Goal: Task Accomplishment & Management: Manage account settings

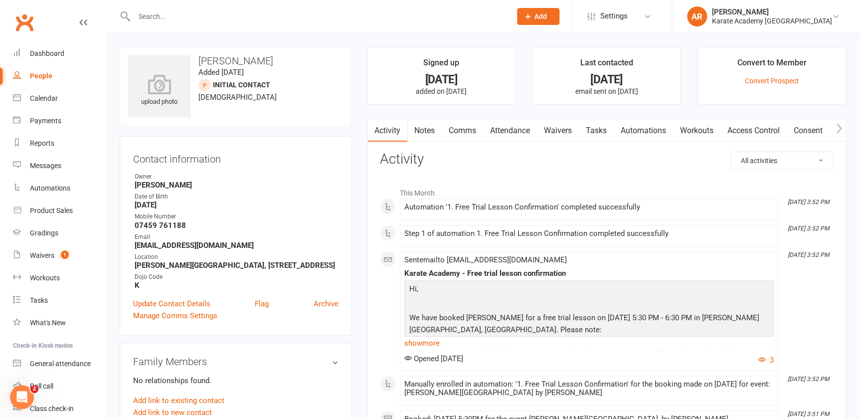
click at [218, 6] on div at bounding box center [312, 16] width 384 height 32
click at [218, 10] on input "text" at bounding box center [317, 16] width 373 height 14
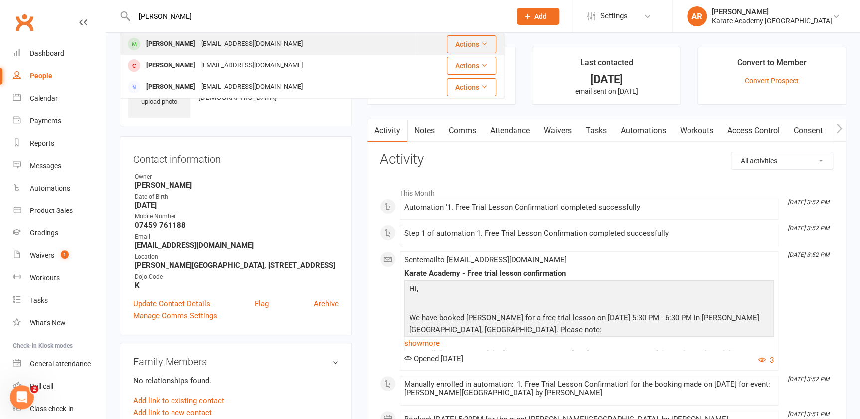
type input "nicol"
click at [204, 37] on div "covacikamelya@gmail.com" at bounding box center [251, 44] width 107 height 14
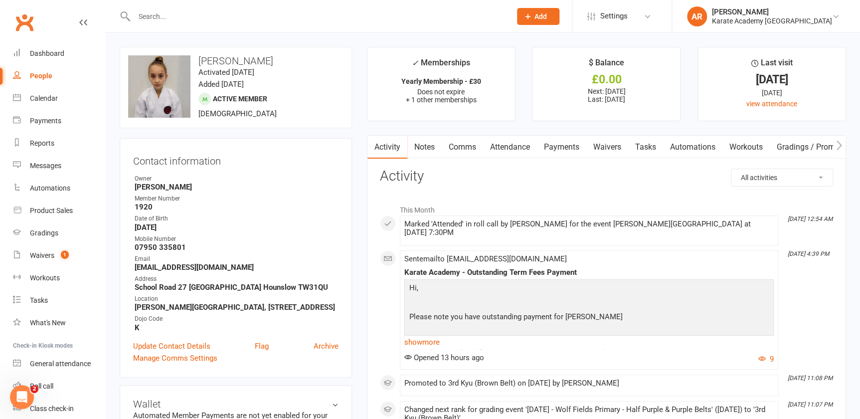
click at [575, 145] on link "Payments" at bounding box center [561, 147] width 49 height 23
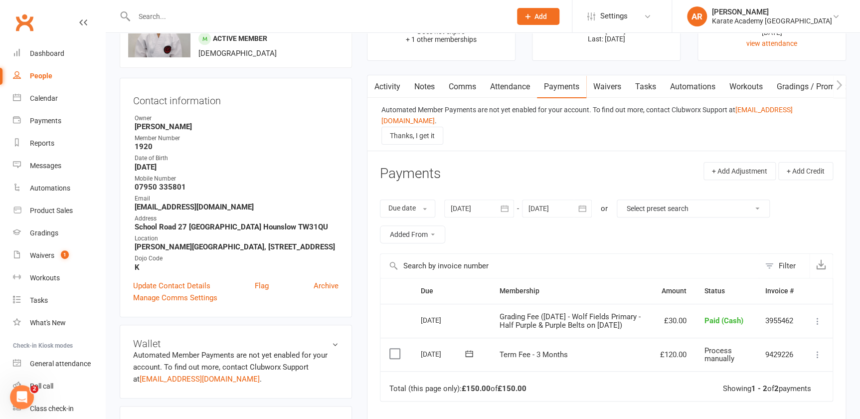
scroll to position [136, 0]
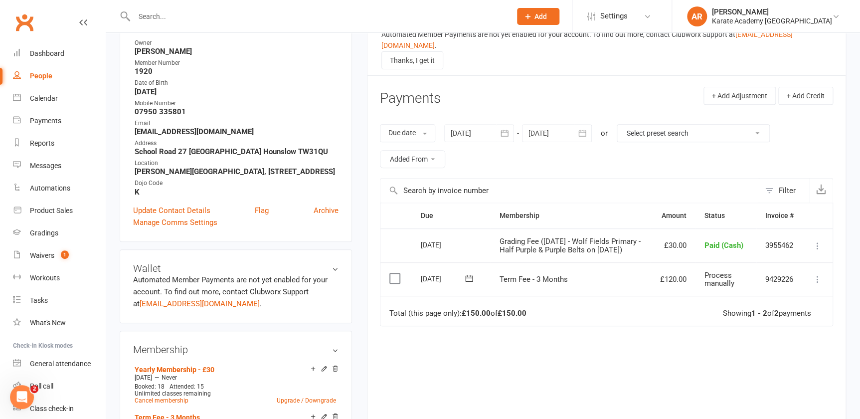
click at [820, 275] on icon at bounding box center [818, 279] width 10 height 10
click at [781, 289] on link "Mark as Paid (Cash)" at bounding box center [773, 299] width 99 height 20
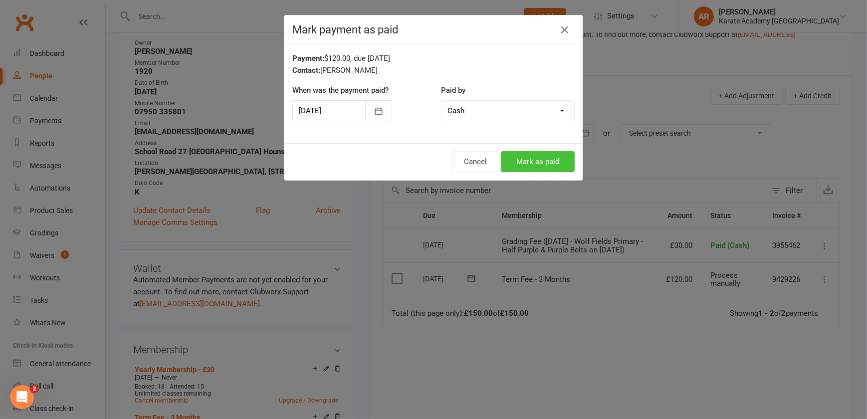
click at [529, 163] on button "Mark as paid" at bounding box center [538, 161] width 74 height 21
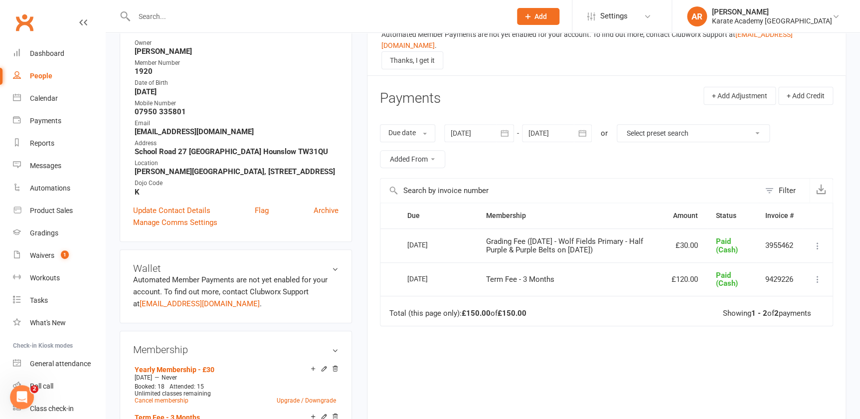
click at [258, 10] on input "text" at bounding box center [317, 16] width 373 height 14
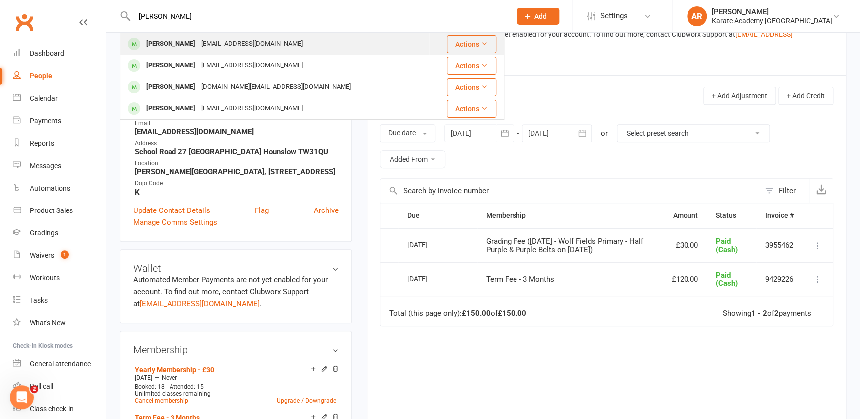
type input "david"
click at [199, 43] on div "ahbudaikri@gmail.com" at bounding box center [251, 44] width 107 height 14
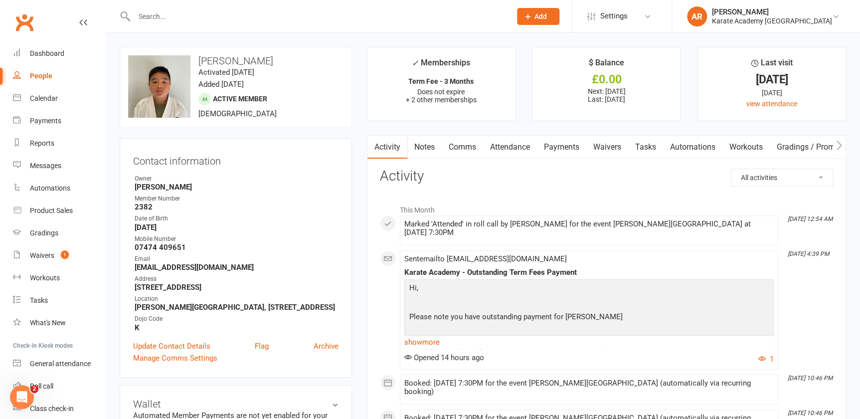
click at [569, 144] on link "Payments" at bounding box center [561, 147] width 49 height 23
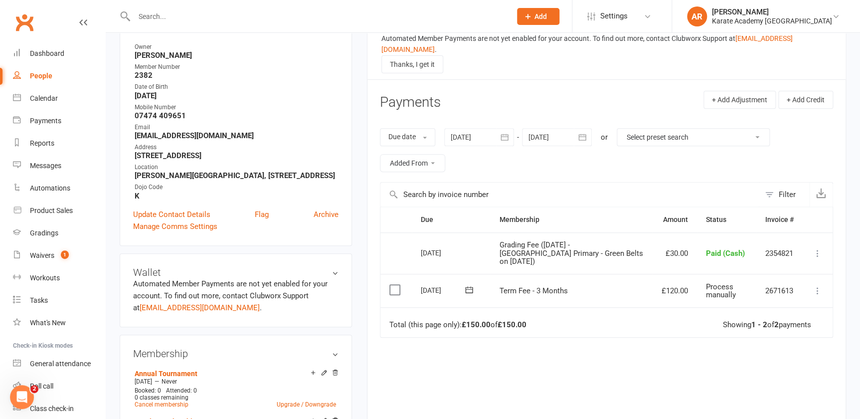
scroll to position [136, 0]
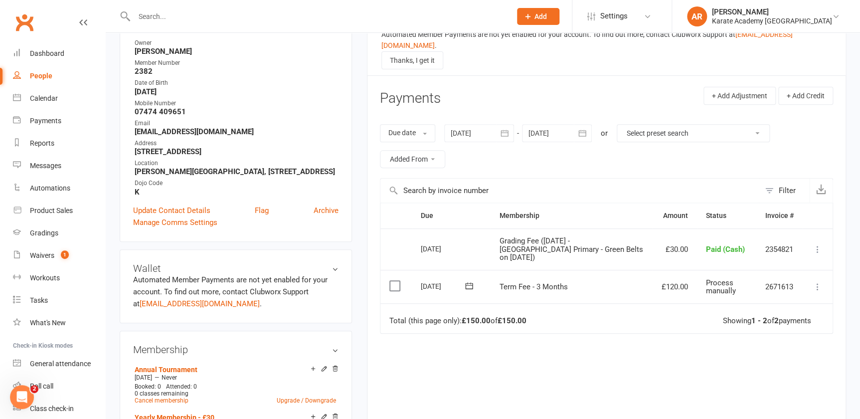
click at [814, 282] on icon at bounding box center [818, 287] width 10 height 10
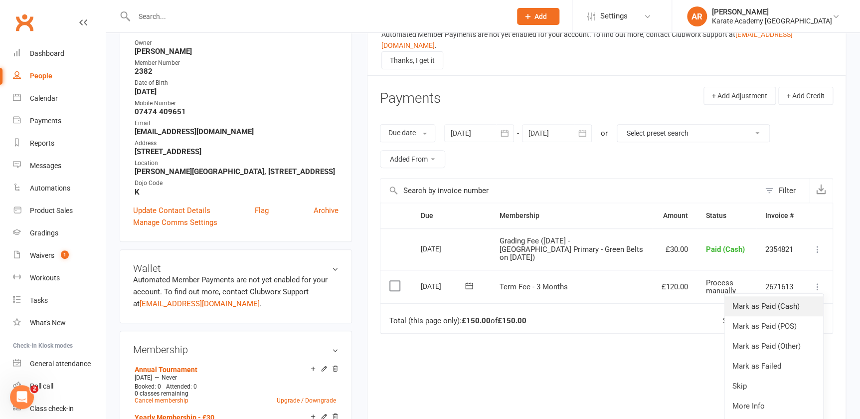
click at [758, 296] on link "Mark as Paid (Cash)" at bounding box center [773, 306] width 99 height 20
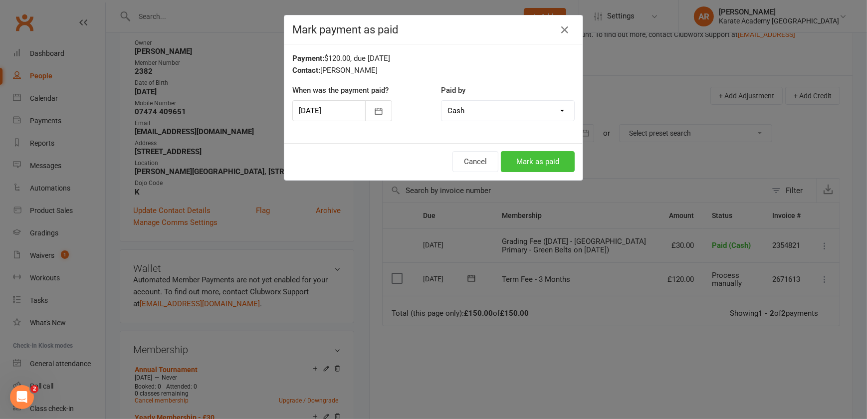
click at [524, 166] on button "Mark as paid" at bounding box center [538, 161] width 74 height 21
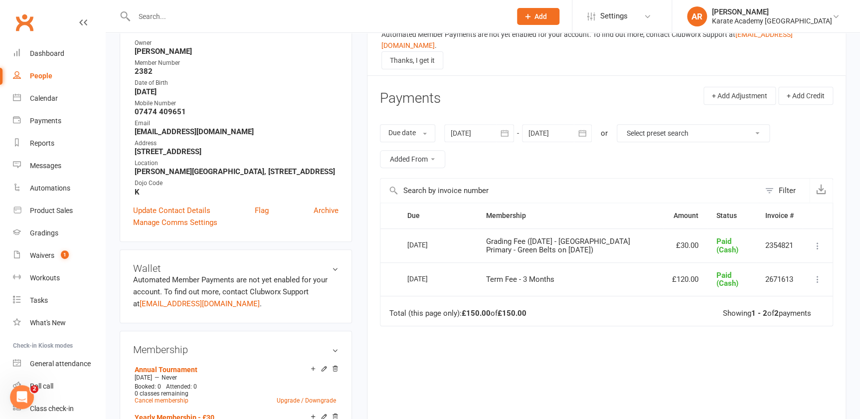
click at [253, 17] on input "text" at bounding box center [317, 16] width 373 height 14
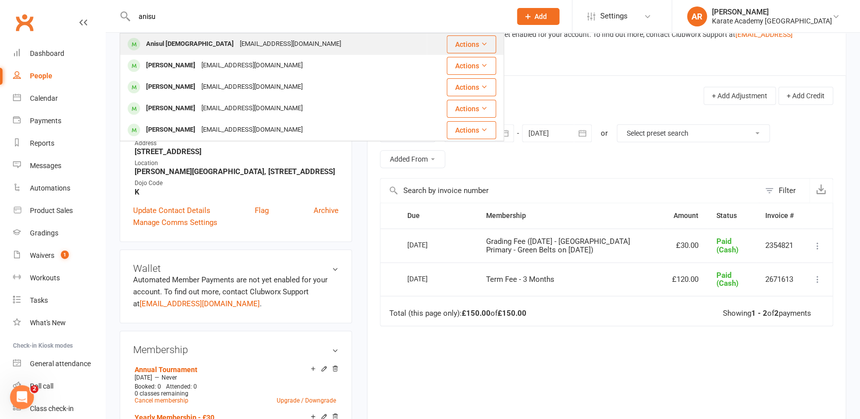
type input "anisu"
click at [244, 37] on div "reems86a@icloud.com" at bounding box center [290, 44] width 107 height 14
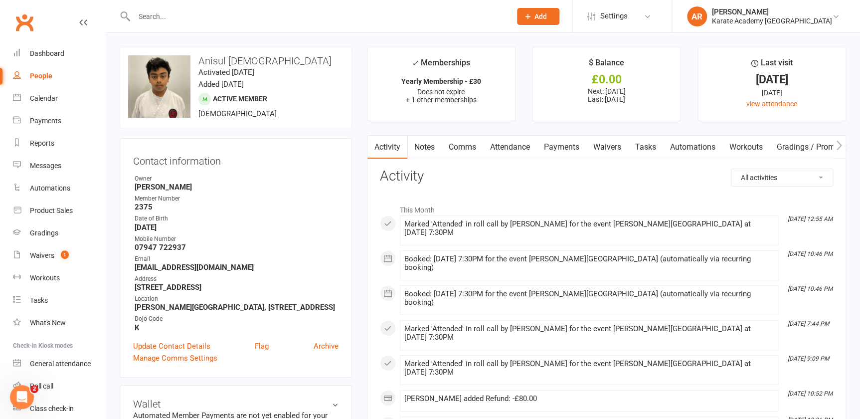
click at [570, 147] on link "Payments" at bounding box center [561, 147] width 49 height 23
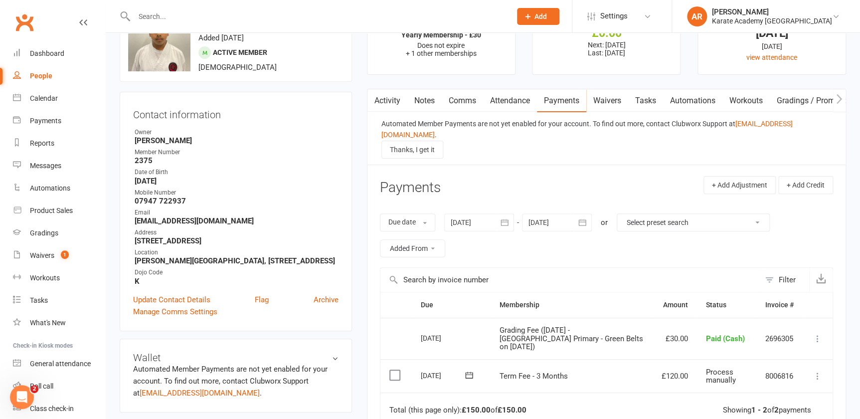
scroll to position [90, 0]
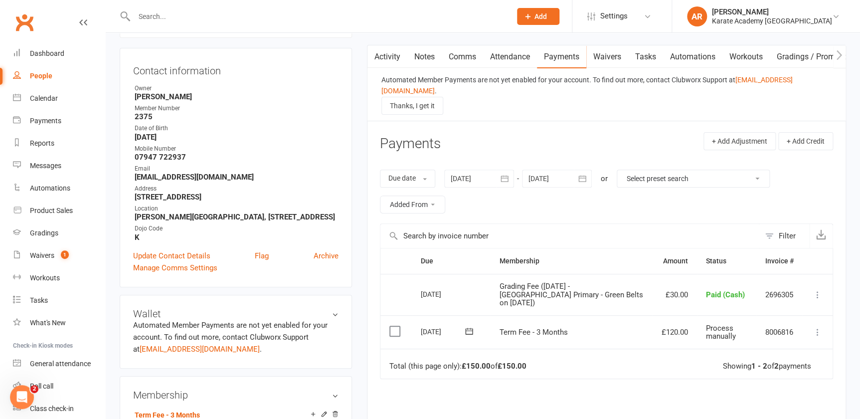
click at [808, 319] on td "Mark as Paid (Cash) Mark as Paid (POS) Mark as Paid (Other) [PERSON_NAME] as Fa…" at bounding box center [818, 332] width 30 height 34
click at [809, 320] on td "Mark as Paid (Cash) Mark as Paid (POS) Mark as Paid (Other) [PERSON_NAME] as Fa…" at bounding box center [818, 332] width 30 height 34
click at [817, 327] on icon at bounding box center [818, 332] width 10 height 10
click at [784, 342] on link "Mark as Paid (Cash)" at bounding box center [773, 352] width 99 height 20
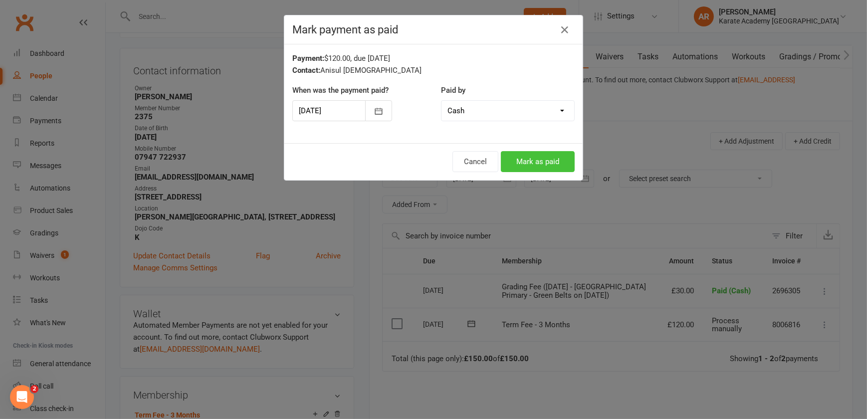
click at [536, 163] on button "Mark as paid" at bounding box center [538, 161] width 74 height 21
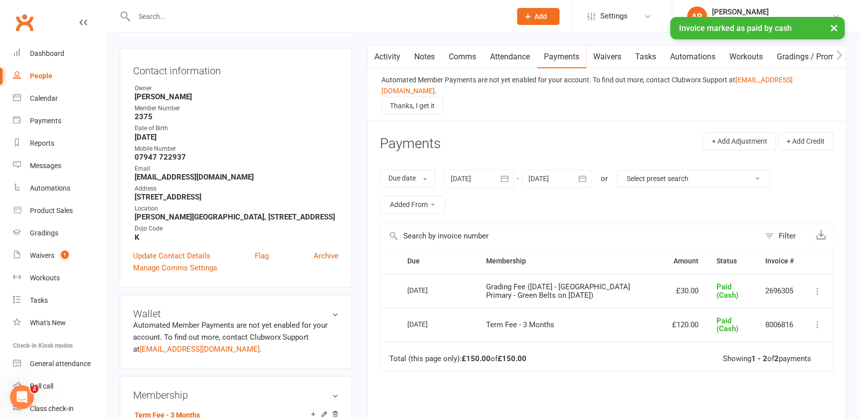
click at [500, 170] on button "button" at bounding box center [505, 179] width 18 height 18
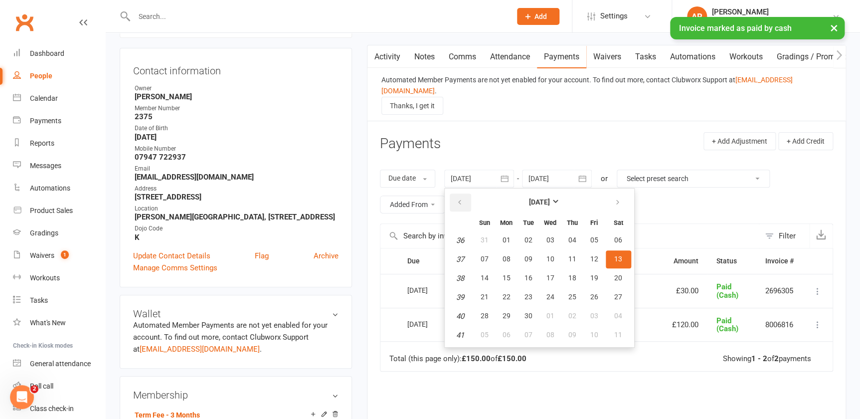
click at [459, 198] on icon "button" at bounding box center [459, 202] width 7 height 8
click at [592, 236] on span "06" at bounding box center [594, 240] width 8 height 8
type input "06 Jun 2025"
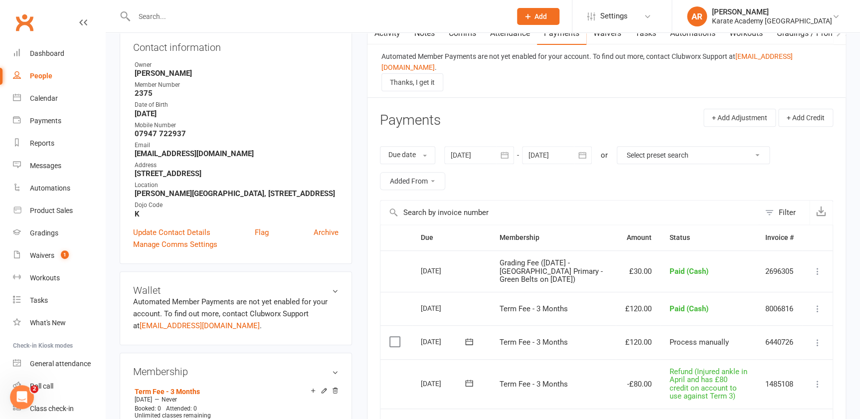
scroll to position [136, 0]
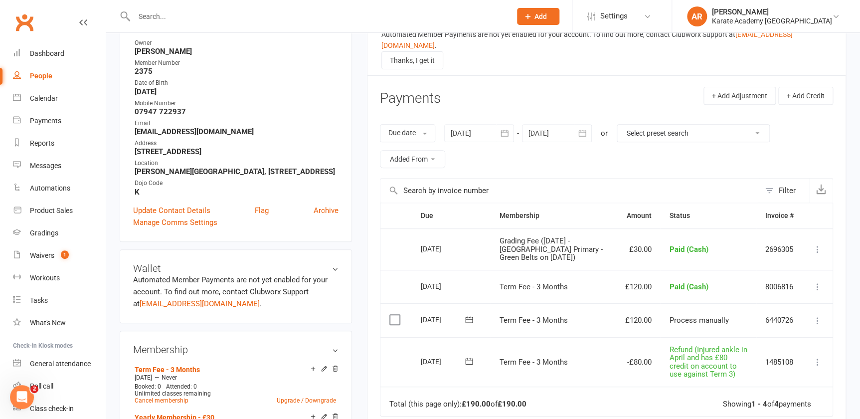
click at [822, 316] on icon at bounding box center [818, 321] width 10 height 10
click at [803, 331] on link "Mark as Paid (Cash)" at bounding box center [773, 340] width 99 height 20
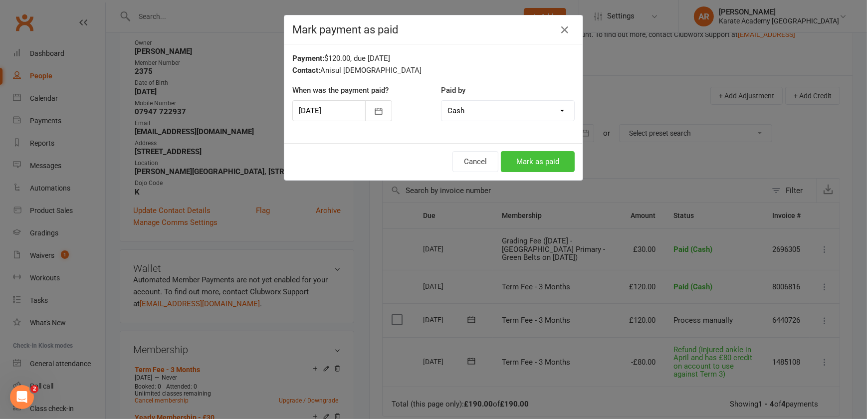
click at [544, 168] on button "Mark as paid" at bounding box center [538, 161] width 74 height 21
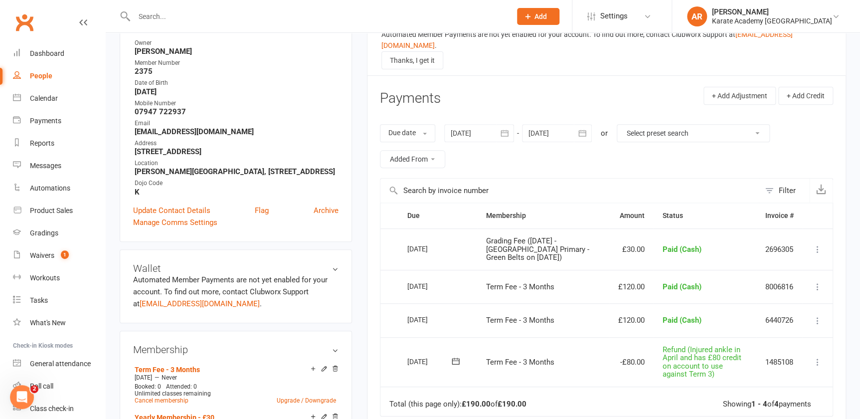
click at [181, 12] on input "text" at bounding box center [317, 16] width 373 height 14
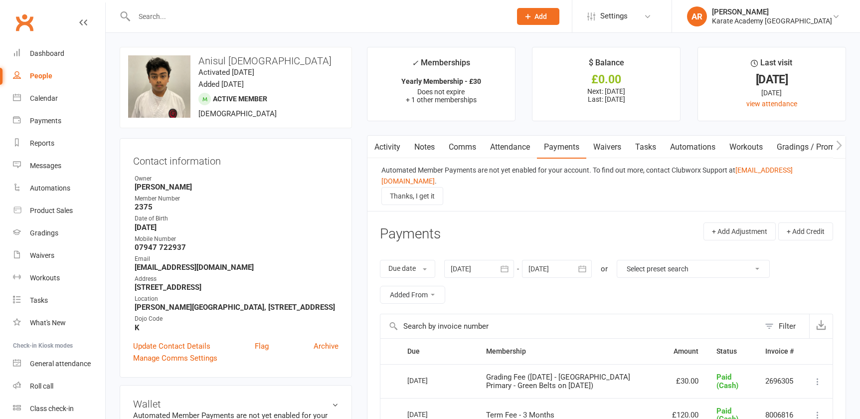
drag, startPoint x: 0, startPoint y: 0, endPoint x: 171, endPoint y: 24, distance: 172.7
click at [171, 24] on div at bounding box center [312, 16] width 384 height 32
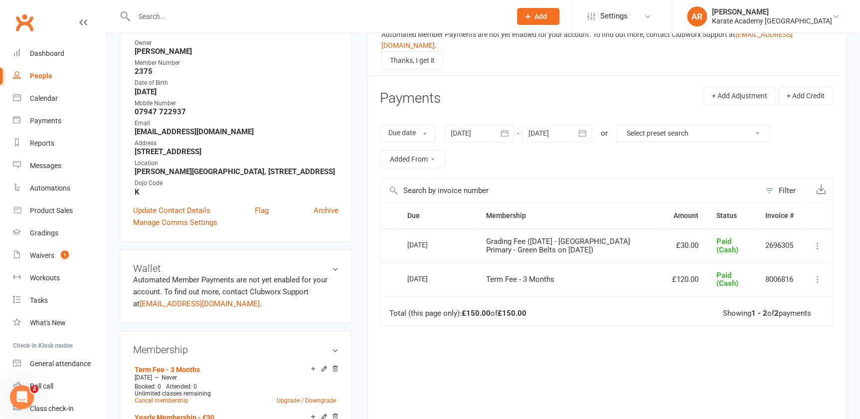
click at [183, 14] on input "text" at bounding box center [317, 16] width 373 height 14
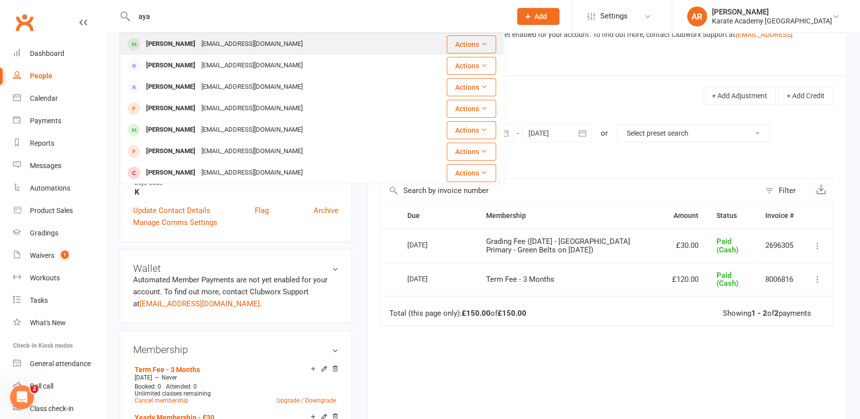
type input "aya"
click at [219, 47] on div "[EMAIL_ADDRESS][DOMAIN_NAME]" at bounding box center [251, 44] width 107 height 14
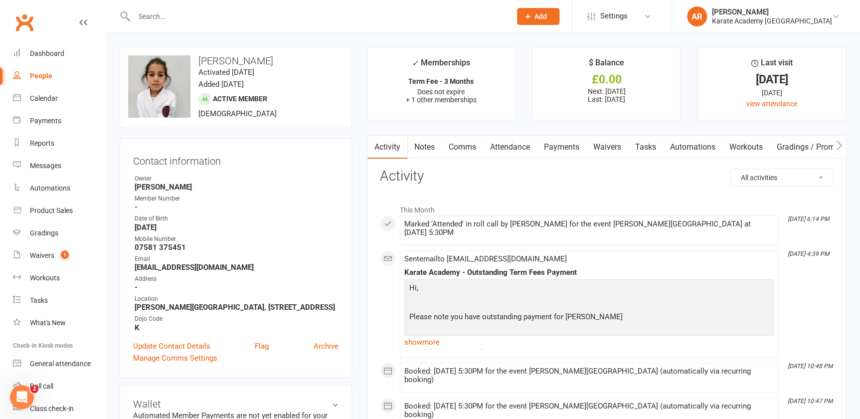
click at [573, 143] on link "Payments" at bounding box center [561, 147] width 49 height 23
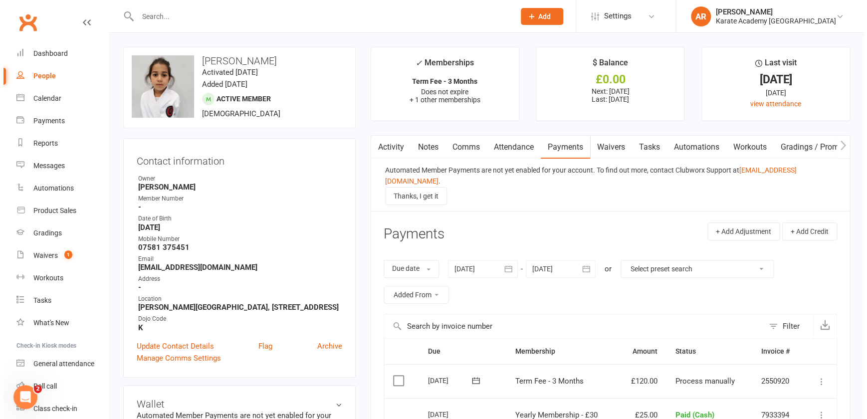
scroll to position [90, 0]
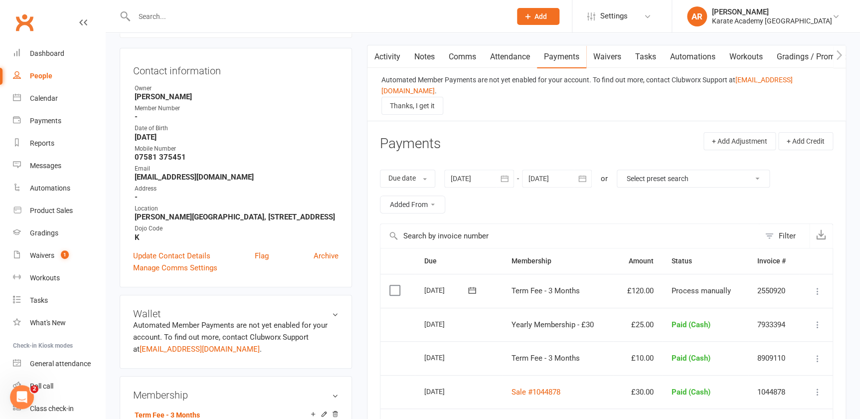
click at [821, 286] on icon at bounding box center [818, 291] width 10 height 10
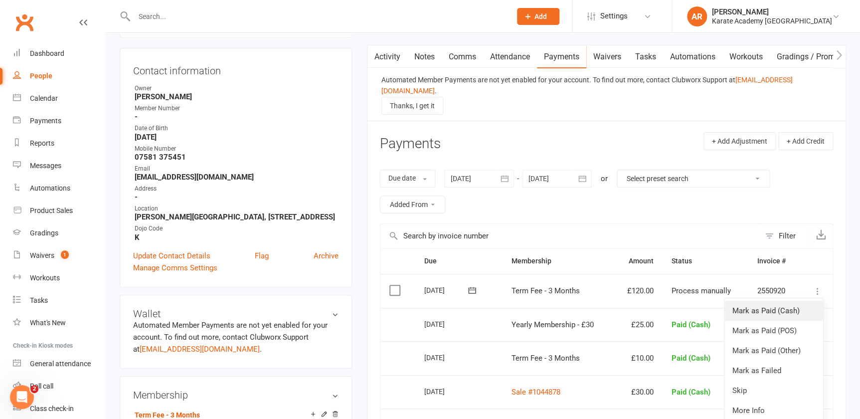
click at [792, 301] on link "Mark as Paid (Cash)" at bounding box center [773, 311] width 99 height 20
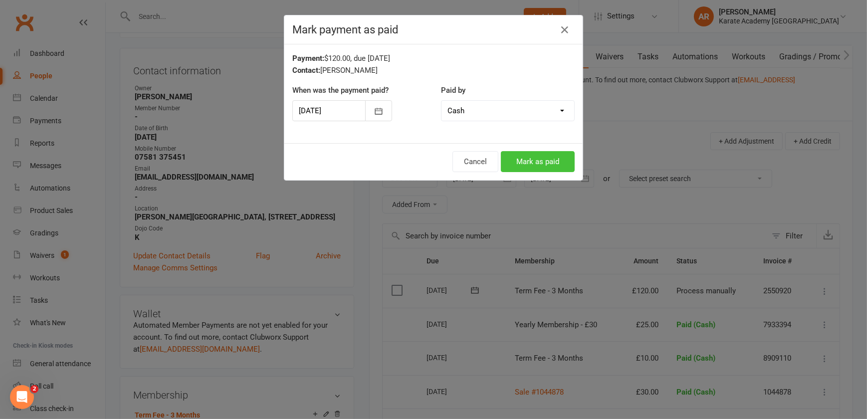
click at [552, 161] on button "Mark as paid" at bounding box center [538, 161] width 74 height 21
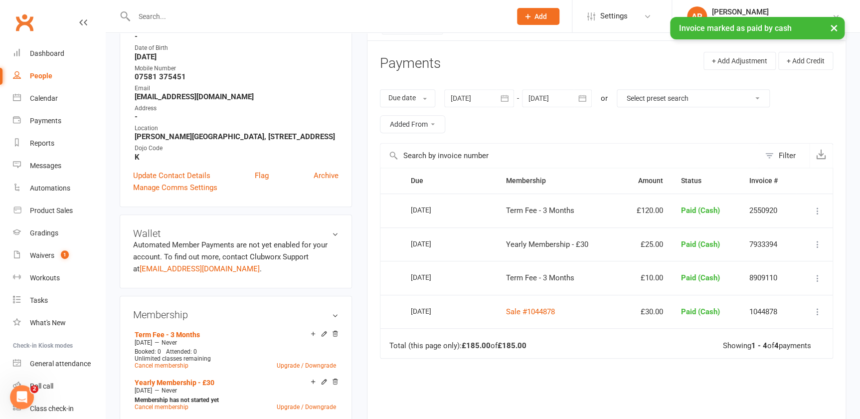
scroll to position [272, 0]
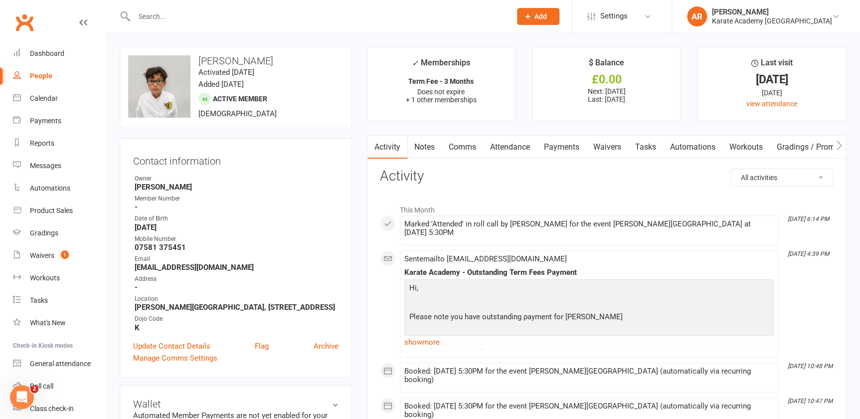
click at [557, 141] on link "Payments" at bounding box center [561, 147] width 49 height 23
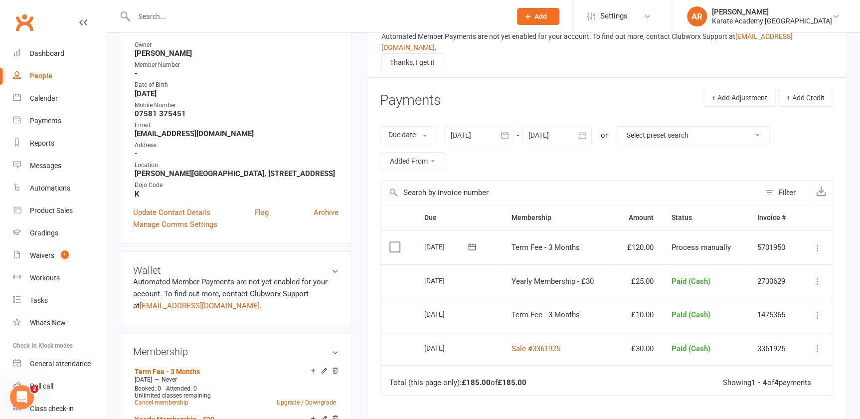
scroll to position [136, 0]
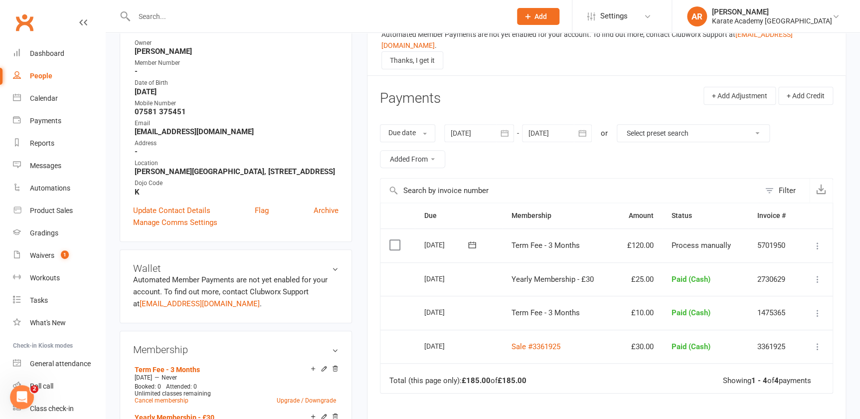
click at [813, 241] on icon at bounding box center [818, 246] width 10 height 10
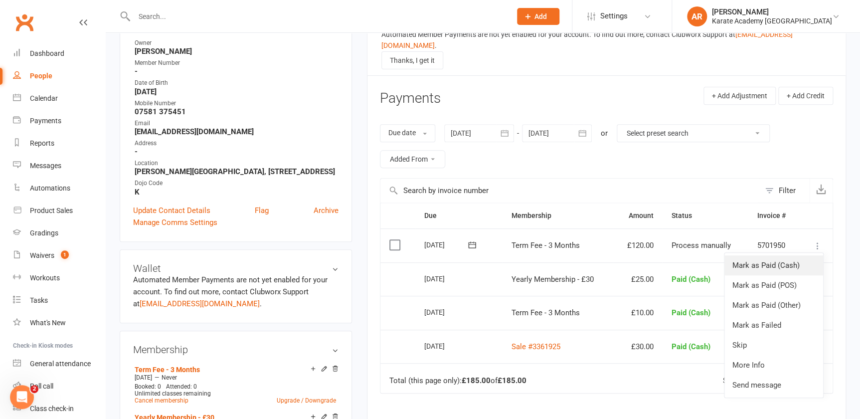
click at [795, 255] on link "Mark as Paid (Cash)" at bounding box center [773, 265] width 99 height 20
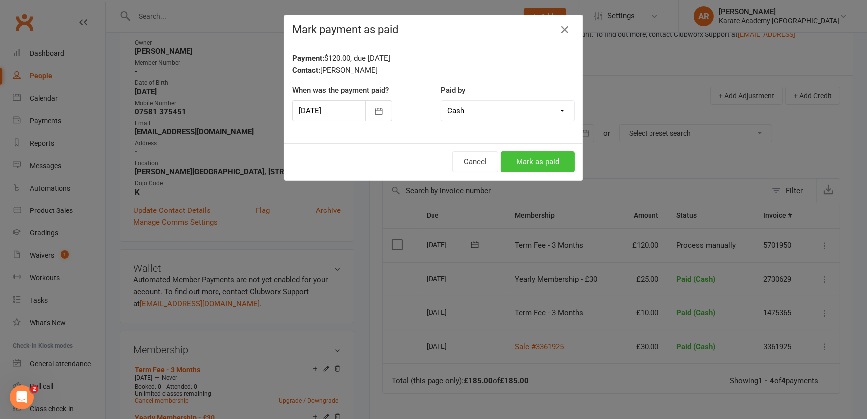
click at [560, 154] on button "Mark as paid" at bounding box center [538, 161] width 74 height 21
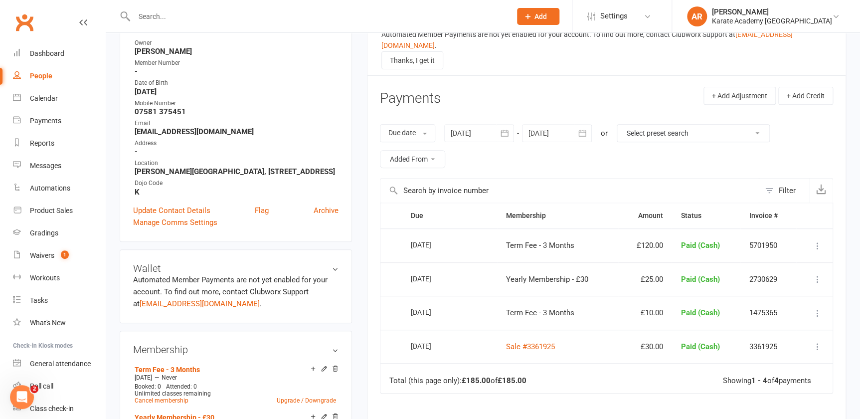
click at [376, 17] on input "text" at bounding box center [317, 16] width 373 height 14
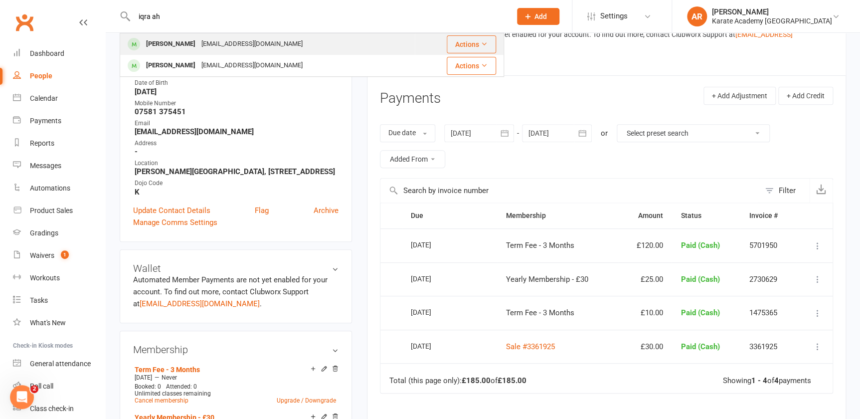
type input "iqra ah"
click at [245, 36] on div "Iqra Ahmed Susuu545@hotmail.com" at bounding box center [268, 44] width 294 height 20
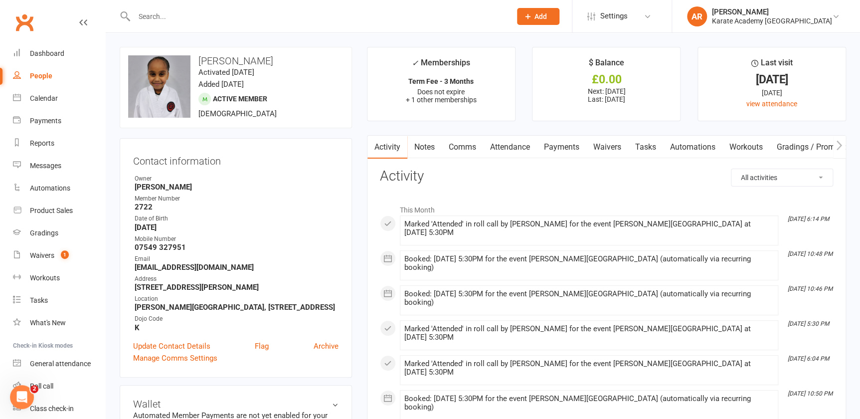
click at [581, 146] on link "Payments" at bounding box center [561, 147] width 49 height 23
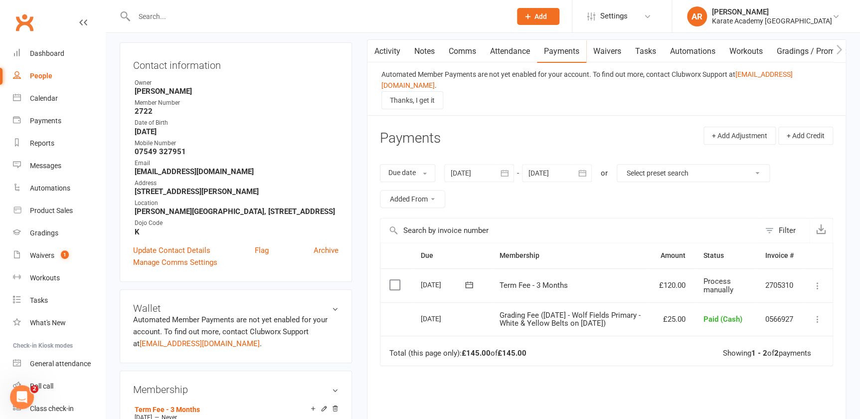
scroll to position [181, 0]
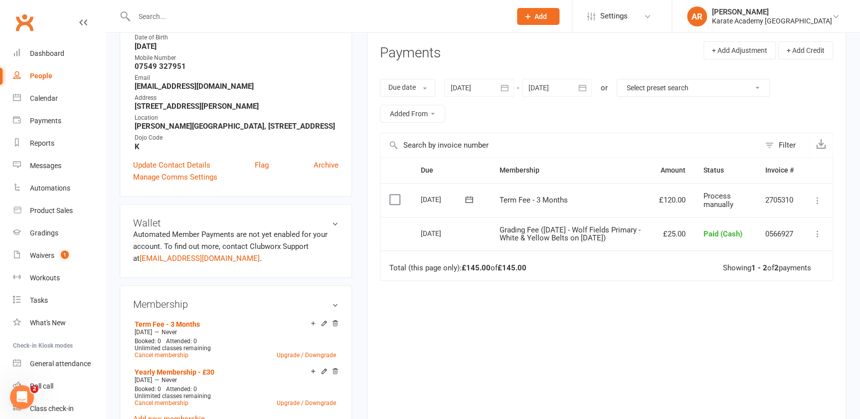
click at [818, 194] on td "Mark as Paid (Cash) Mark as Paid (POS) Mark as Paid (Other) Mark as Failed Skip…" at bounding box center [818, 200] width 30 height 34
click at [818, 195] on icon at bounding box center [818, 200] width 10 height 10
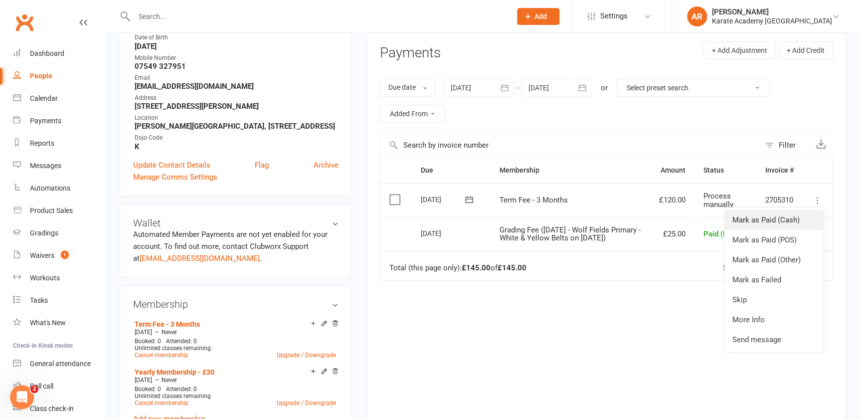
click at [778, 210] on link "Mark as Paid (Cash)" at bounding box center [773, 220] width 99 height 20
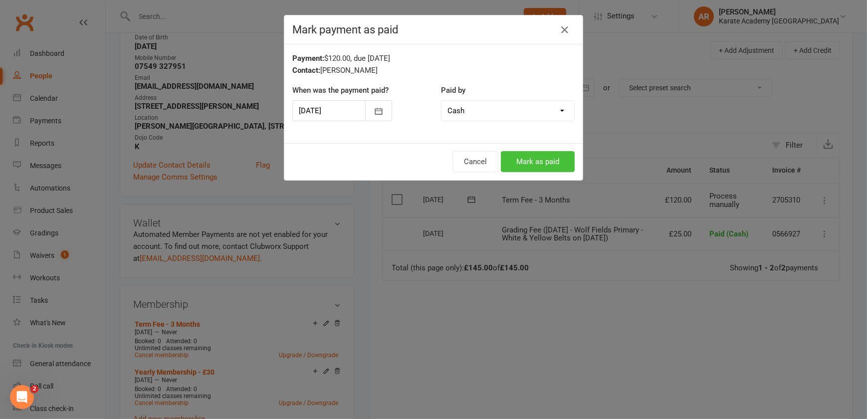
click at [507, 167] on button "Mark as paid" at bounding box center [538, 161] width 74 height 21
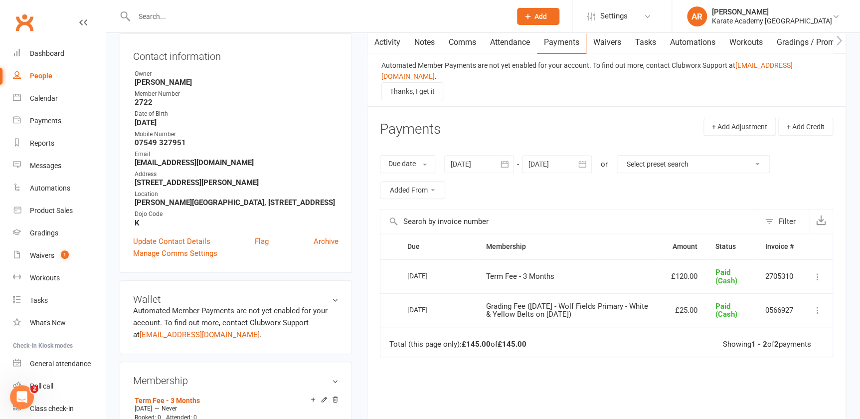
scroll to position [90, 0]
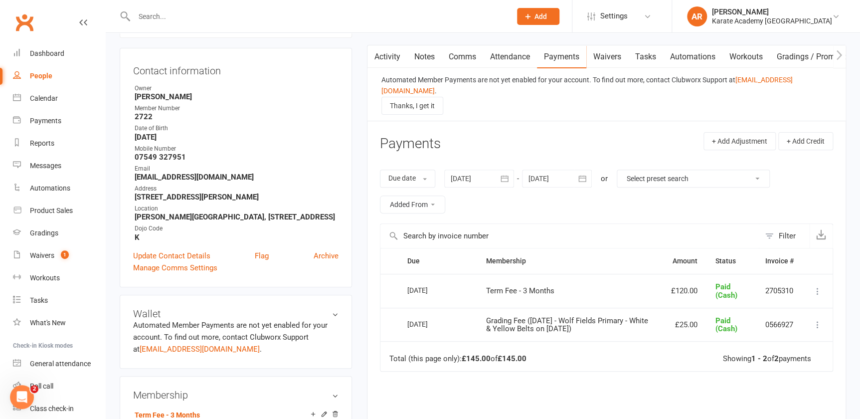
click at [393, 55] on link "Activity" at bounding box center [387, 56] width 40 height 23
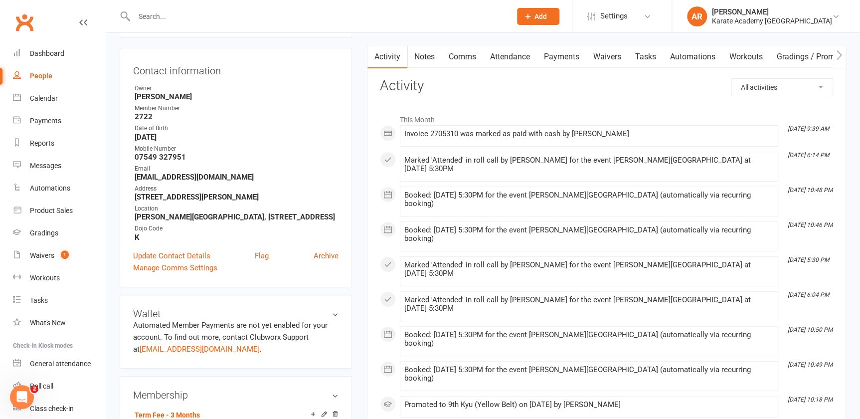
click at [187, 30] on div at bounding box center [312, 16] width 384 height 32
click at [182, 10] on input "text" at bounding box center [317, 16] width 373 height 14
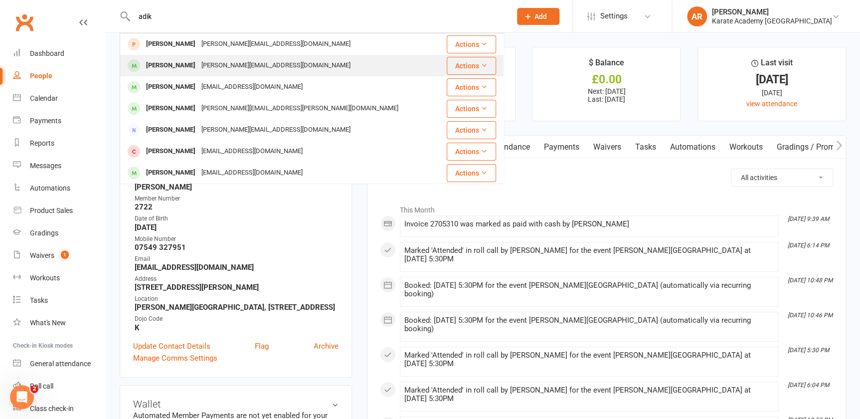
type input "adik"
click at [236, 70] on div "[PERSON_NAME][EMAIL_ADDRESS][DOMAIN_NAME]" at bounding box center [275, 65] width 155 height 14
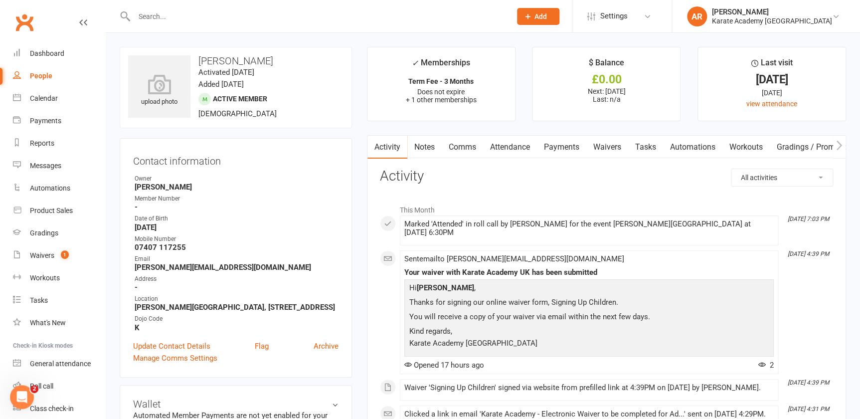
click at [567, 152] on link "Payments" at bounding box center [561, 147] width 49 height 23
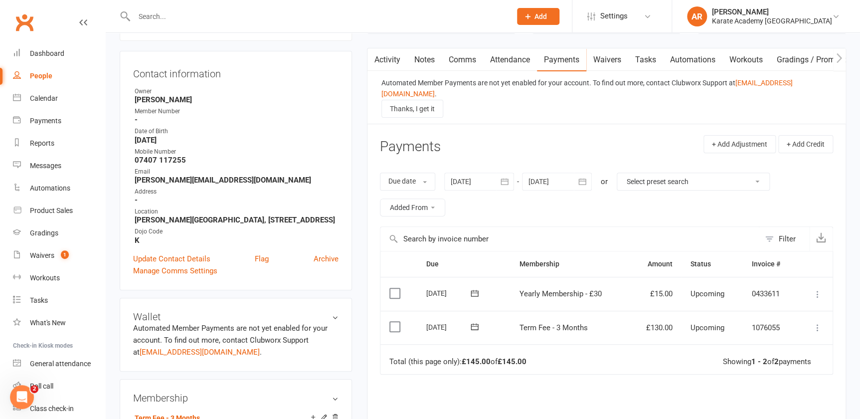
scroll to position [136, 0]
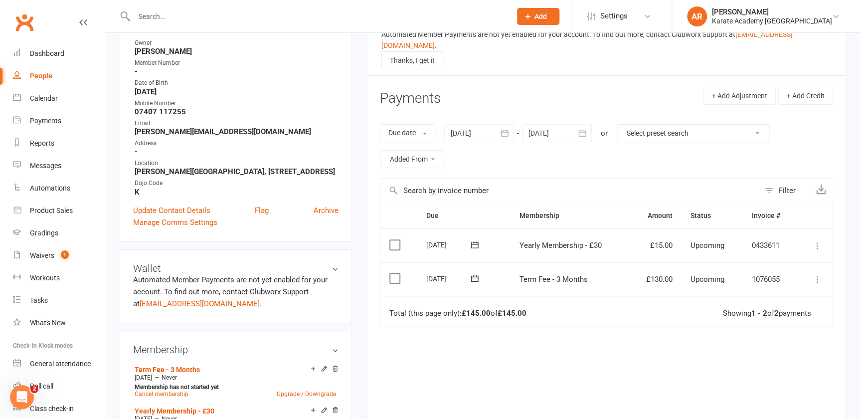
click at [394, 241] on td "Select this" at bounding box center [398, 245] width 37 height 34
drag, startPoint x: 394, startPoint y: 224, endPoint x: 394, endPoint y: 236, distance: 12.5
click at [394, 228] on td "Select this" at bounding box center [398, 245] width 37 height 34
click at [394, 240] on label at bounding box center [395, 245] width 13 height 10
click at [394, 240] on input "checkbox" at bounding box center [392, 240] width 6 height 0
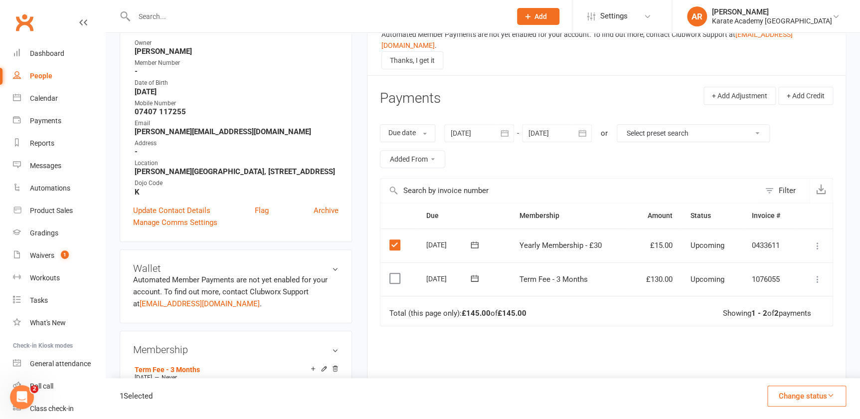
click at [393, 273] on label at bounding box center [395, 278] width 13 height 10
click at [393, 273] on input "checkbox" at bounding box center [392, 273] width 6 height 0
click at [801, 383] on div "2 Selected Change status Paid (Cash) Paid (POS) Paid (Other) Skipped" at bounding box center [483, 398] width 754 height 41
click at [798, 395] on button "Change status" at bounding box center [806, 395] width 79 height 21
click at [796, 314] on link "Paid (Cash)" at bounding box center [796, 309] width 99 height 20
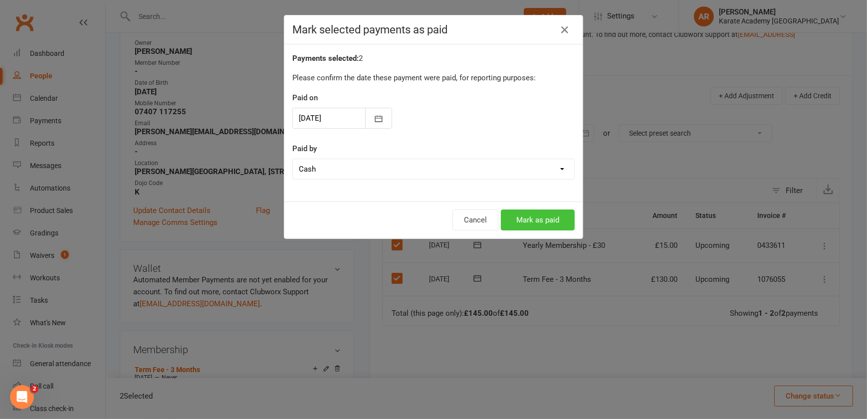
click at [527, 224] on button "Mark as paid" at bounding box center [538, 219] width 74 height 21
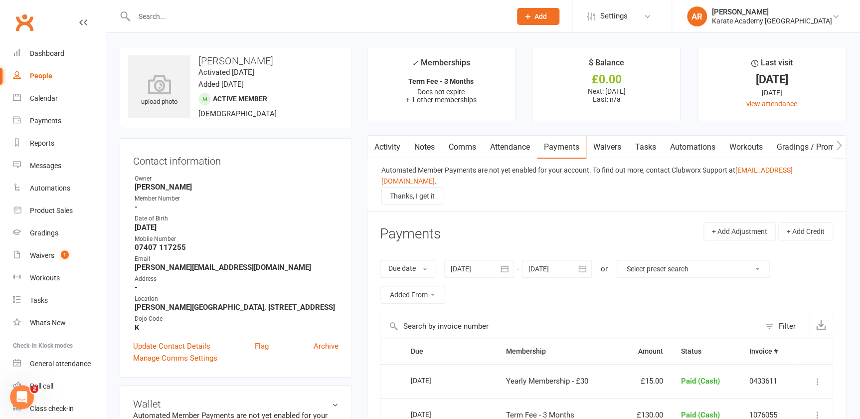
scroll to position [181, 0]
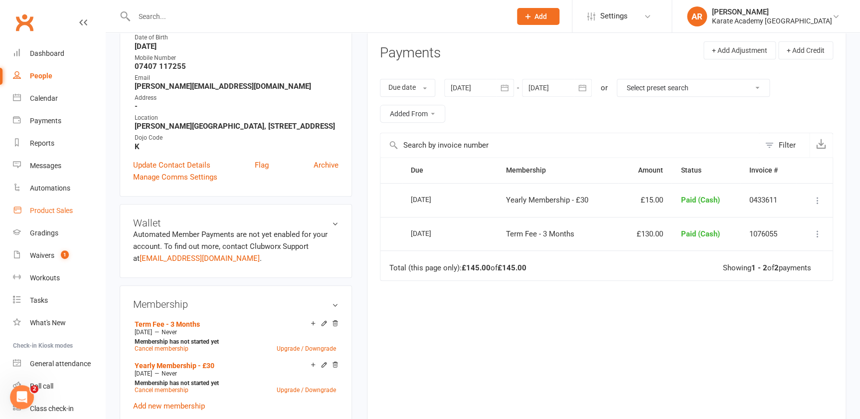
click at [66, 211] on div "Product Sales" at bounding box center [51, 210] width 43 height 8
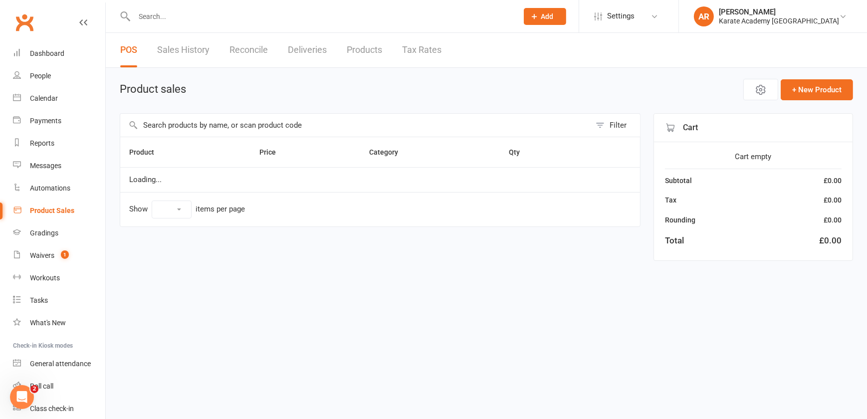
select select "100"
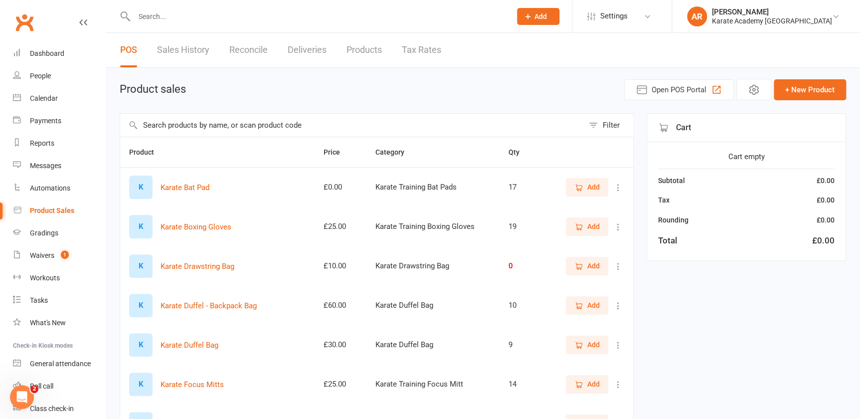
click at [269, 127] on input "text" at bounding box center [352, 125] width 464 height 23
click at [378, 48] on link "Products" at bounding box center [364, 50] width 35 height 34
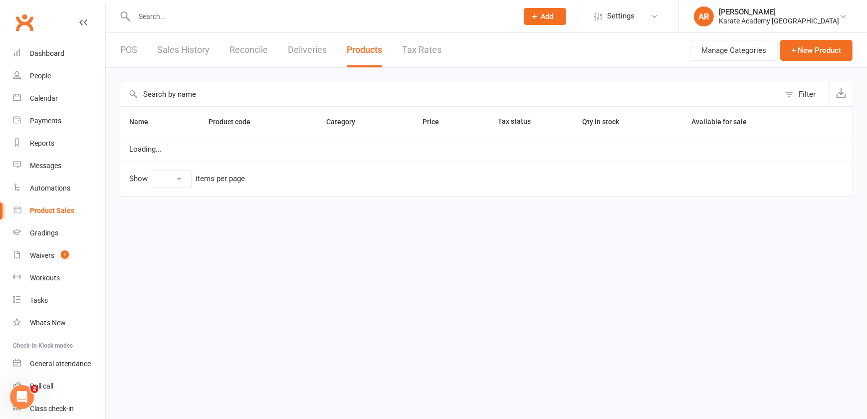
select select "100"
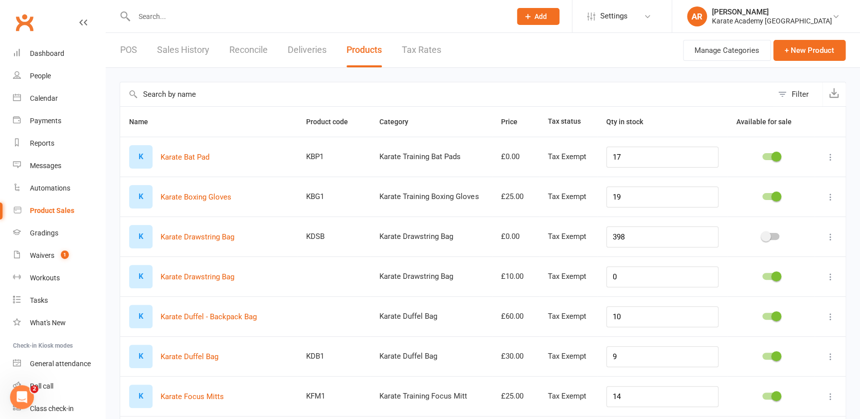
click at [195, 92] on input "text" at bounding box center [446, 94] width 653 height 24
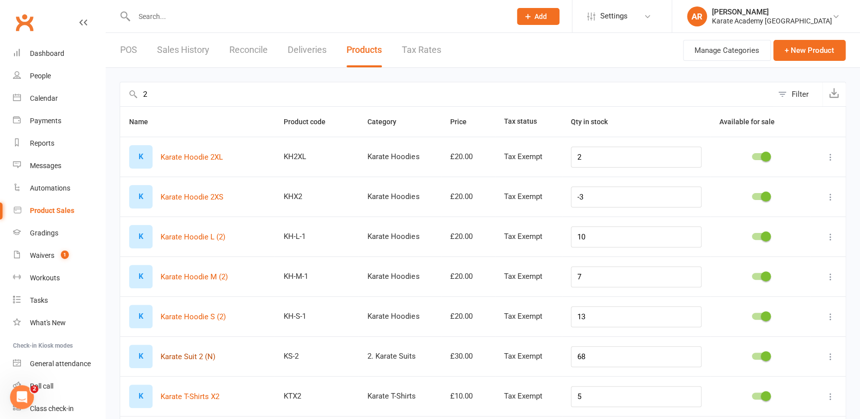
click at [198, 355] on button "Karate Suit 2 (N)" at bounding box center [188, 356] width 55 height 12
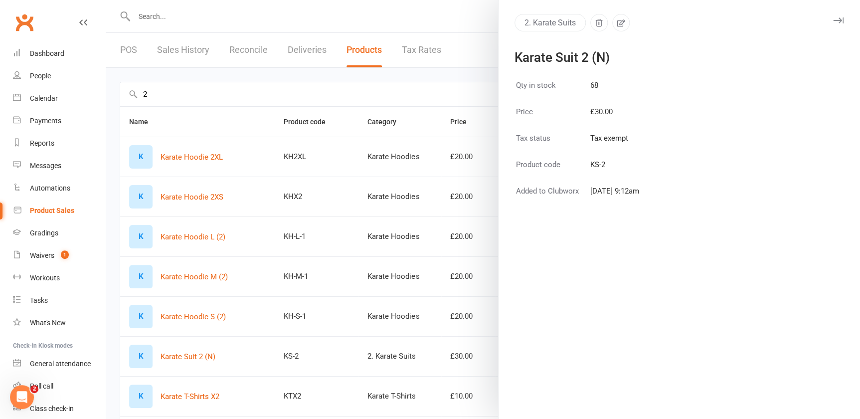
click at [253, 92] on div at bounding box center [483, 209] width 754 height 419
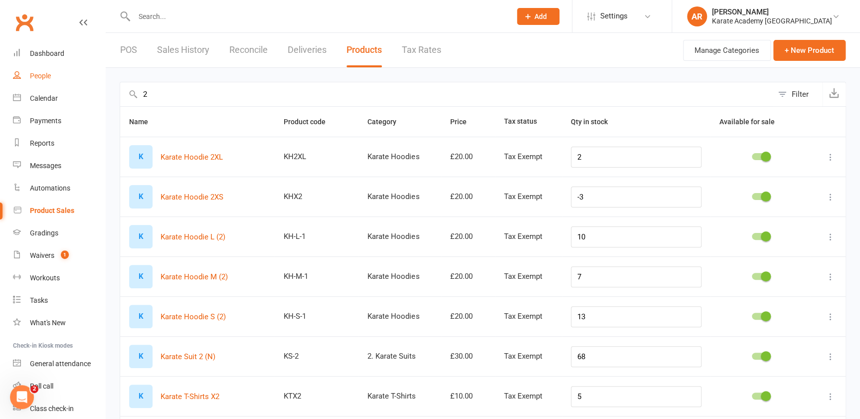
drag, startPoint x: 175, startPoint y: 95, endPoint x: 25, endPoint y: 85, distance: 149.9
type input "00"
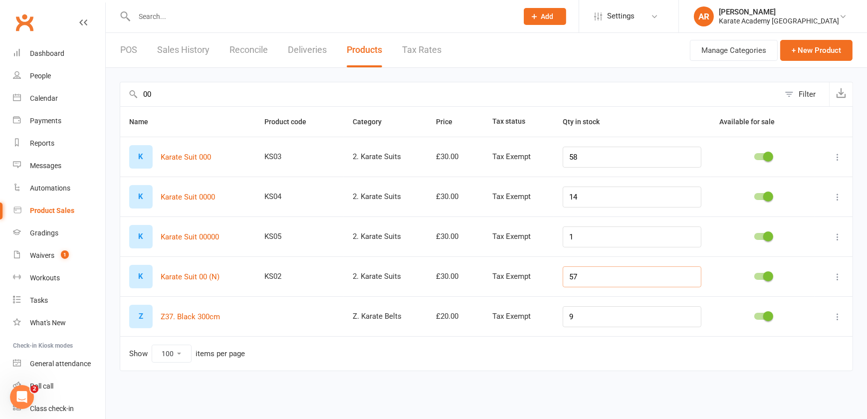
drag, startPoint x: 612, startPoint y: 276, endPoint x: 570, endPoint y: 274, distance: 41.4
click at [570, 274] on td "57" at bounding box center [631, 276] width 157 height 40
click at [607, 274] on input "57" at bounding box center [631, 276] width 139 height 21
drag, startPoint x: 595, startPoint y: 273, endPoint x: 586, endPoint y: 275, distance: 8.7
click at [586, 275] on input "57" at bounding box center [631, 276] width 139 height 21
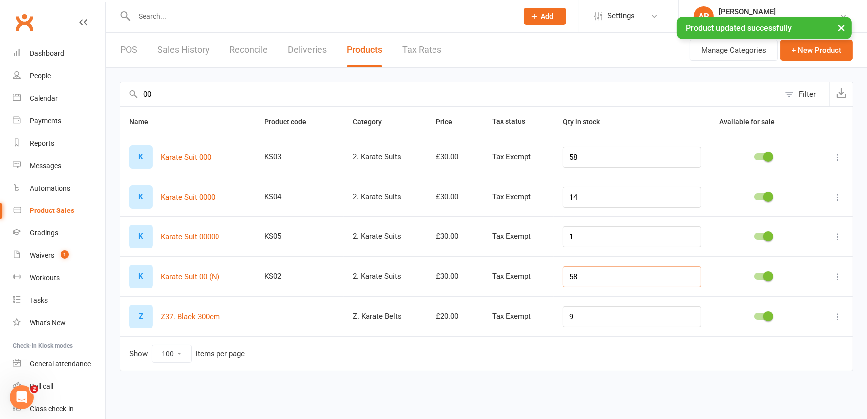
type input "58"
click at [172, 94] on input "00" at bounding box center [449, 94] width 659 height 24
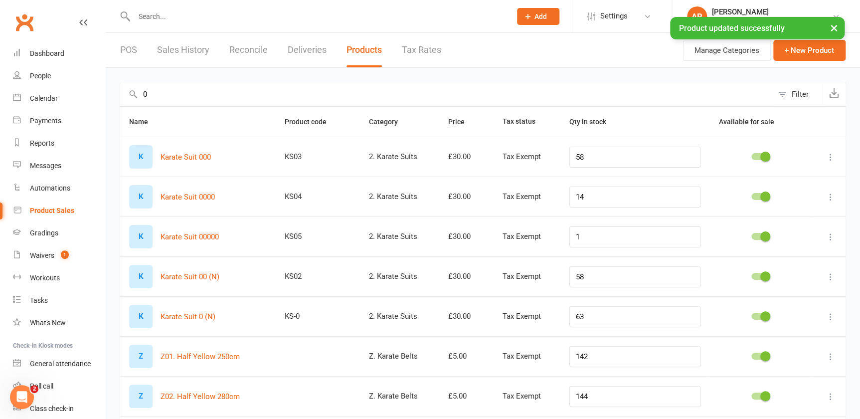
type input "0"
drag, startPoint x: 633, startPoint y: 313, endPoint x: 592, endPoint y: 314, distance: 40.4
click at [592, 314] on input "63" at bounding box center [635, 316] width 132 height 21
type input "62"
click at [142, 44] on div "POS Sales History Reconcile Deliveries Products Tax Rates" at bounding box center [281, 50] width 350 height 34
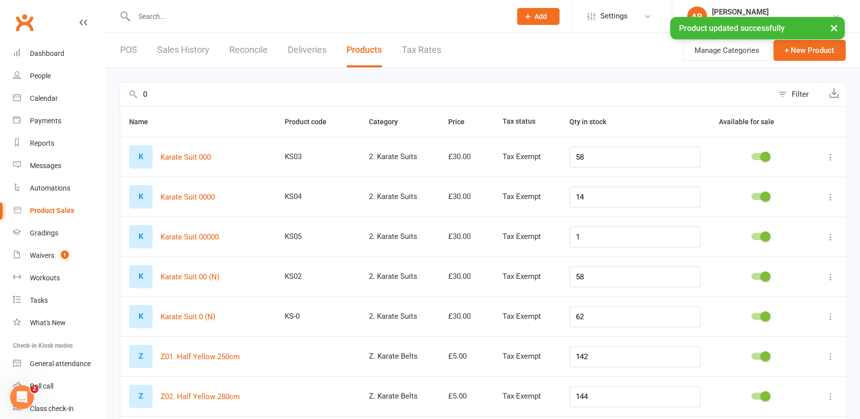
click at [135, 45] on link "POS" at bounding box center [128, 50] width 17 height 34
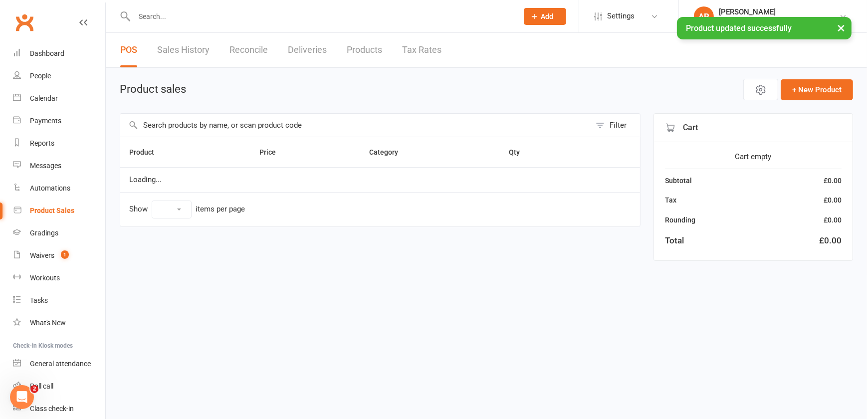
select select "100"
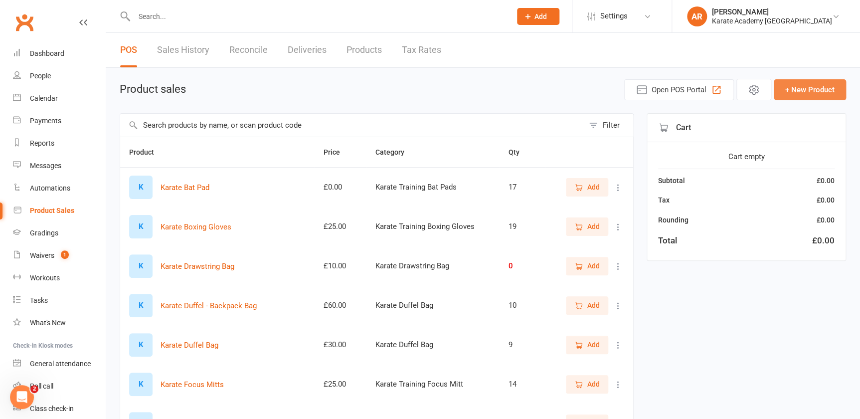
click at [794, 89] on button "+ New Product" at bounding box center [810, 89] width 72 height 21
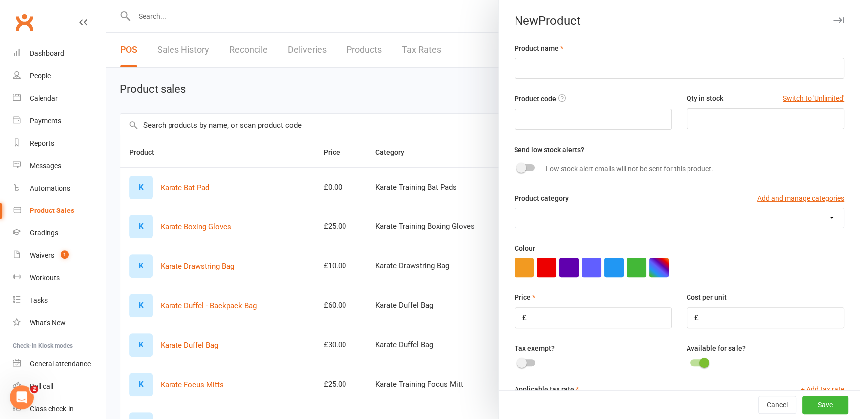
click at [274, 82] on div at bounding box center [483, 209] width 754 height 419
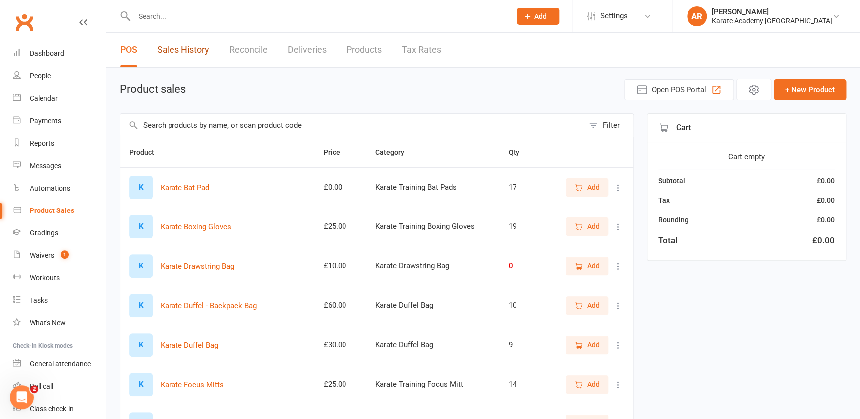
click at [171, 53] on link "Sales History" at bounding box center [183, 50] width 52 height 34
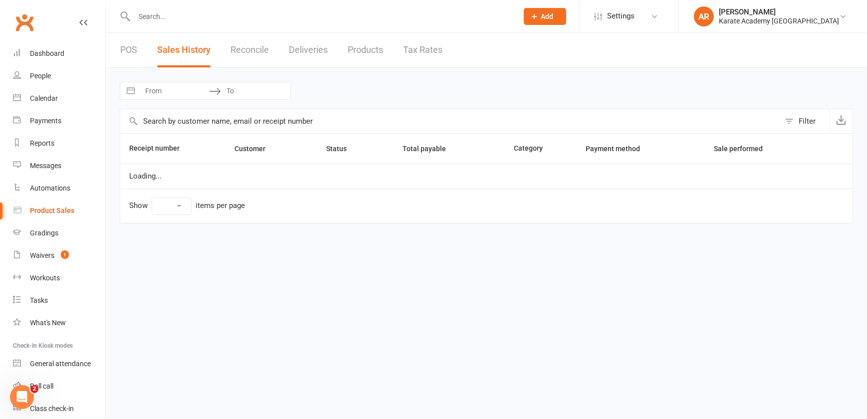
select select "100"
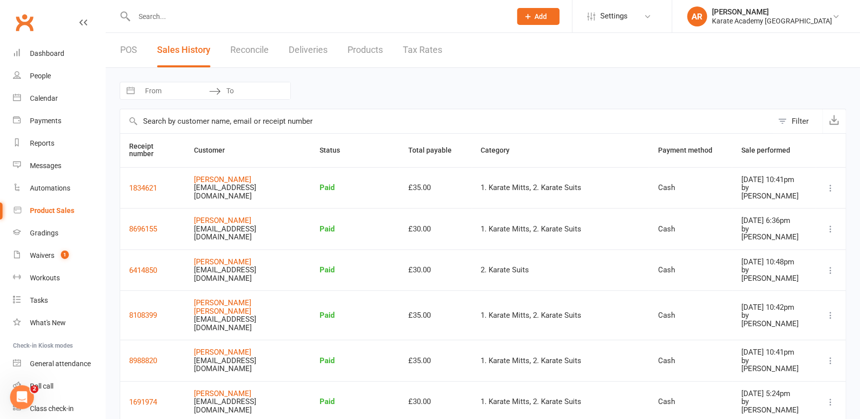
click at [142, 49] on div "POS Sales History Reconcile Deliveries Products Tax Rates" at bounding box center [281, 50] width 351 height 34
click at [136, 50] on link "POS" at bounding box center [128, 50] width 17 height 34
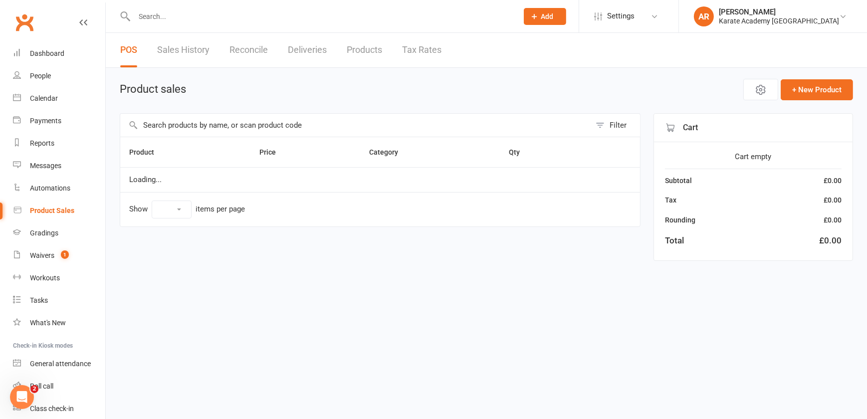
select select "100"
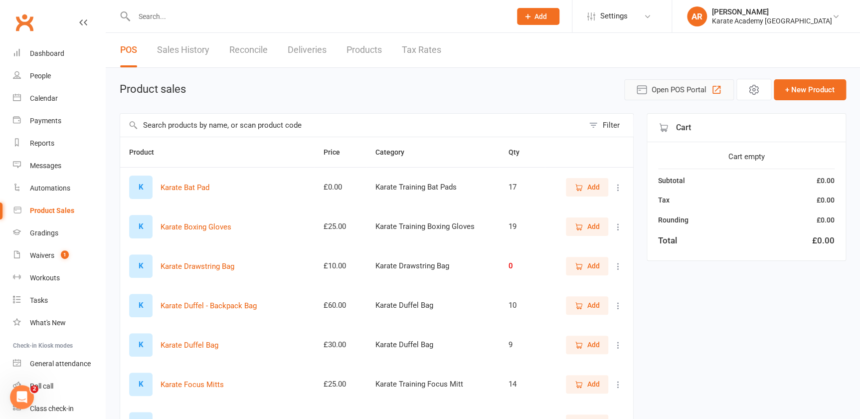
click at [687, 91] on span "Open POS Portal" at bounding box center [679, 90] width 55 height 12
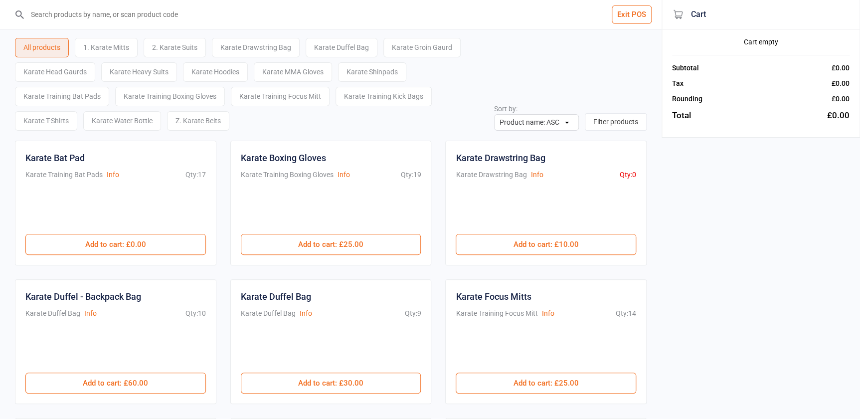
click at [171, 42] on div "2. Karate Suits" at bounding box center [175, 47] width 62 height 19
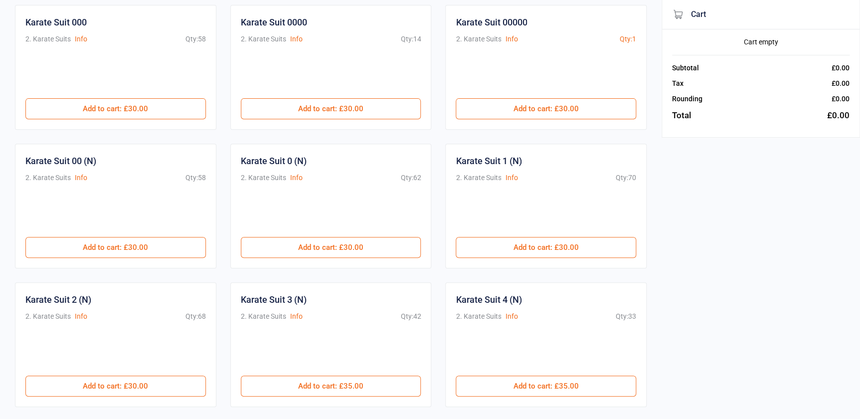
scroll to position [181, 0]
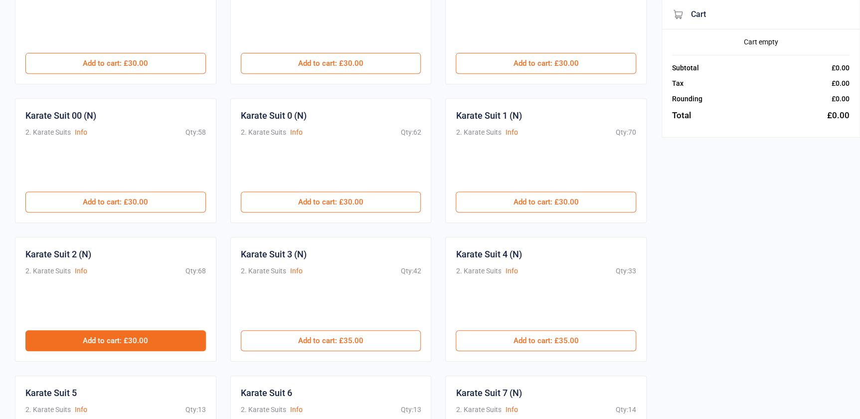
click at [128, 338] on button "Add to cart : £30.00" at bounding box center [115, 340] width 180 height 21
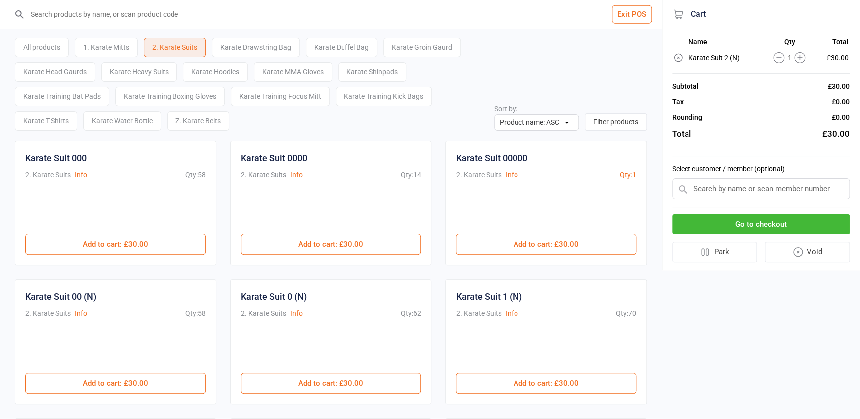
click at [123, 45] on div "1. Karate Mitts" at bounding box center [106, 47] width 63 height 19
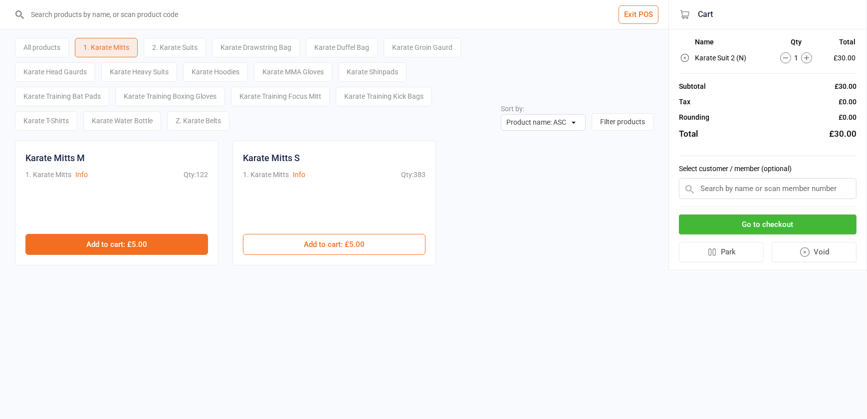
click at [128, 247] on button "Add to cart : £5.00" at bounding box center [116, 244] width 182 height 21
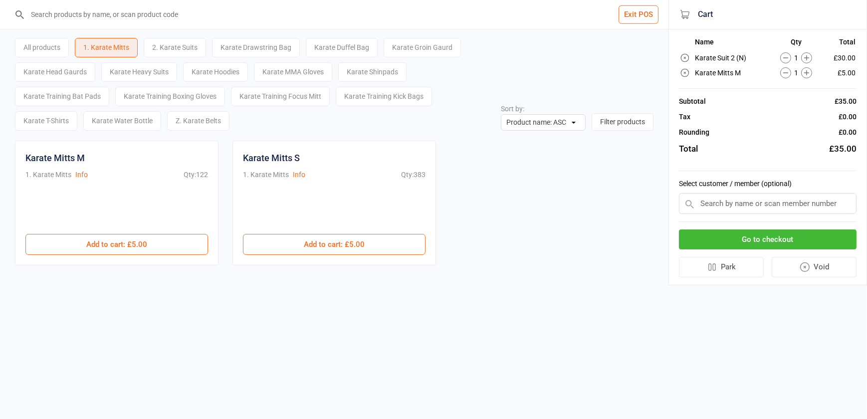
click at [764, 206] on input "text" at bounding box center [767, 203] width 177 height 21
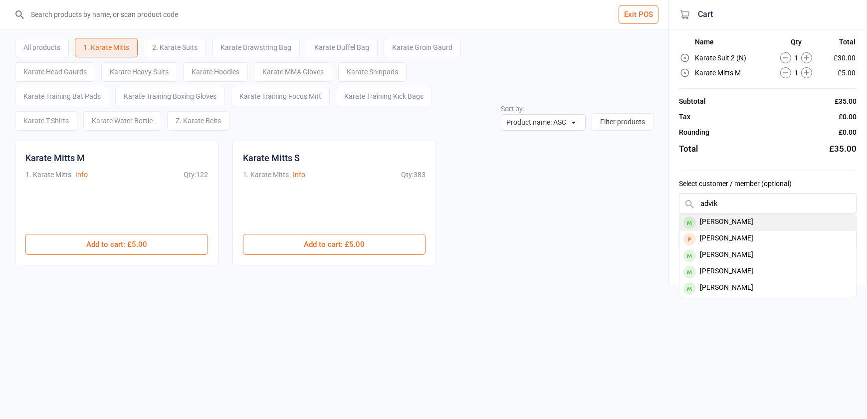
type input "advik"
click at [737, 223] on div "Advik Veerachamy" at bounding box center [767, 222] width 176 height 16
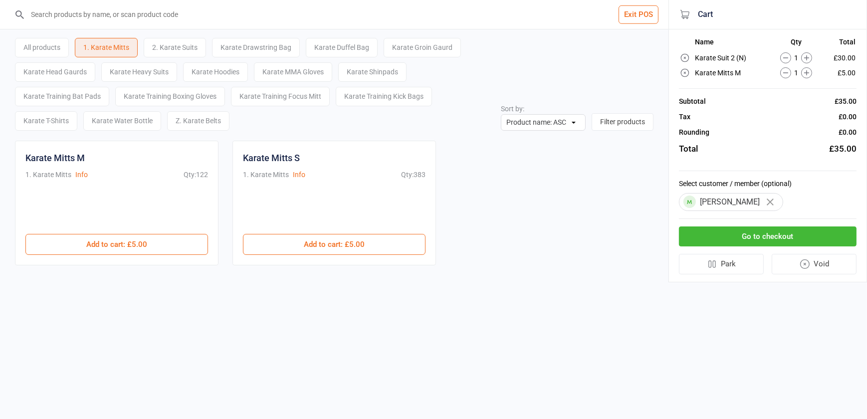
click at [751, 231] on button "Go to checkout" at bounding box center [767, 236] width 177 height 20
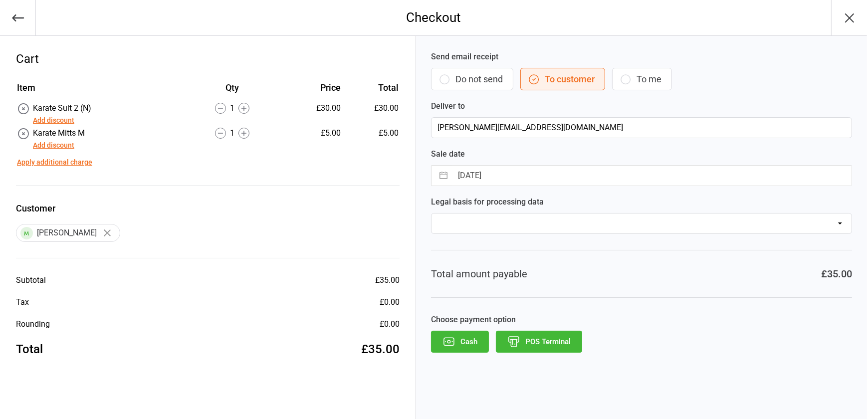
click at [66, 147] on button "Add discount" at bounding box center [53, 145] width 41 height 10
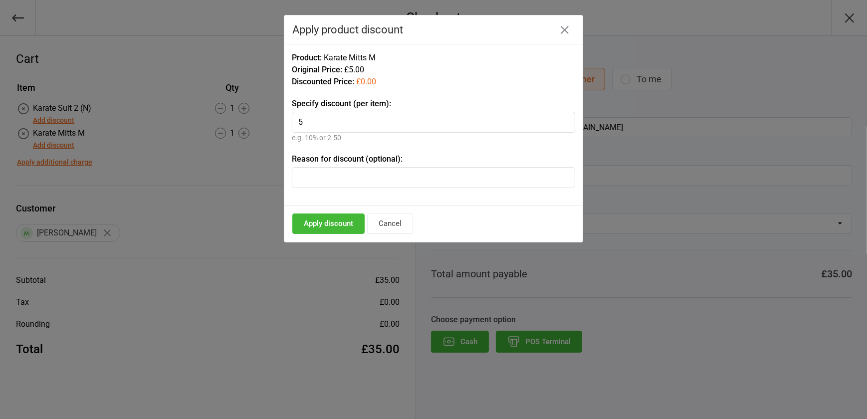
type input "5"
click at [337, 226] on button "Apply discount" at bounding box center [328, 223] width 72 height 20
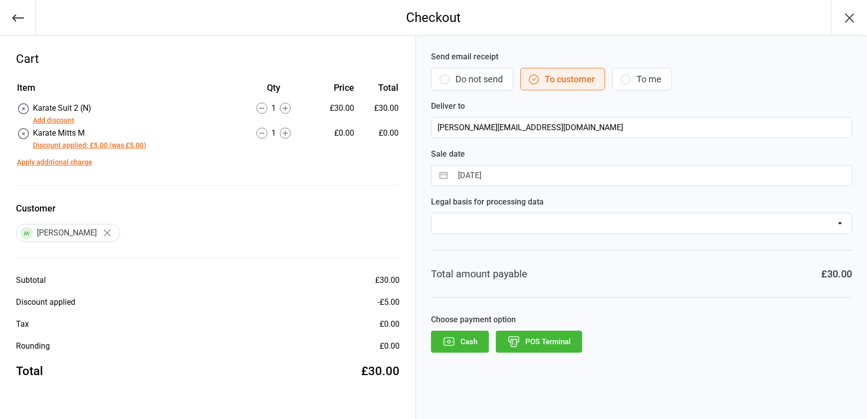
click at [469, 339] on button "Cash" at bounding box center [460, 342] width 58 height 22
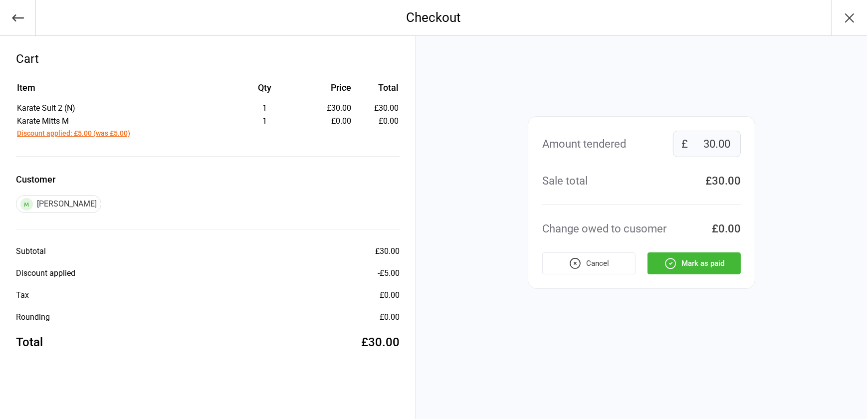
click at [672, 264] on icon "button" at bounding box center [670, 263] width 13 height 13
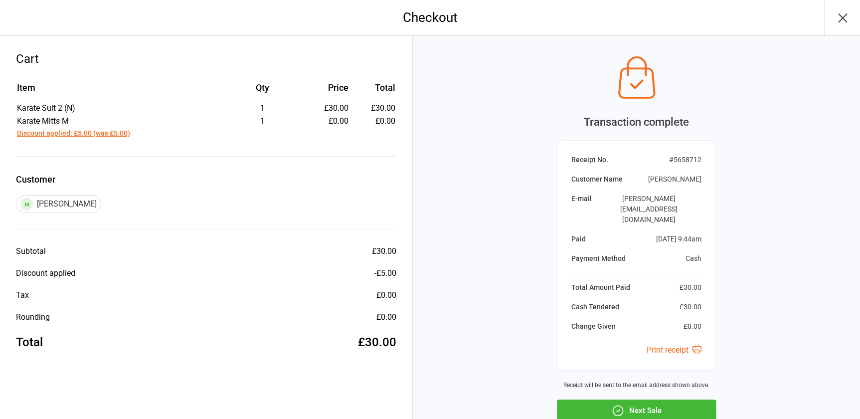
click at [839, 20] on icon "button" at bounding box center [843, 18] width 8 height 8
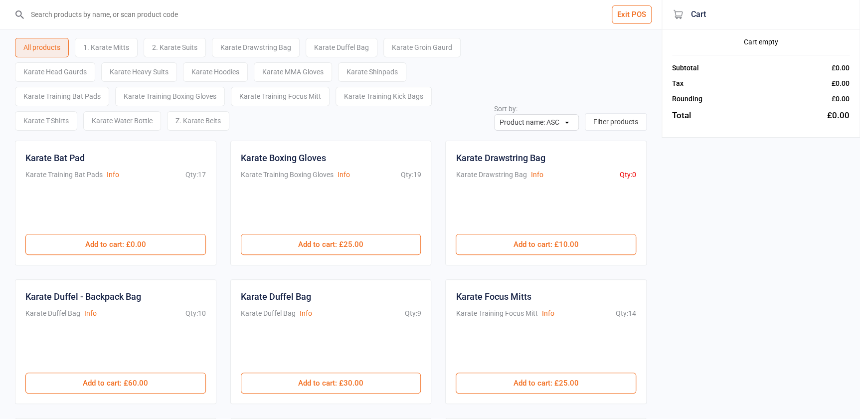
click at [636, 13] on button "Exit POS" at bounding box center [632, 14] width 40 height 18
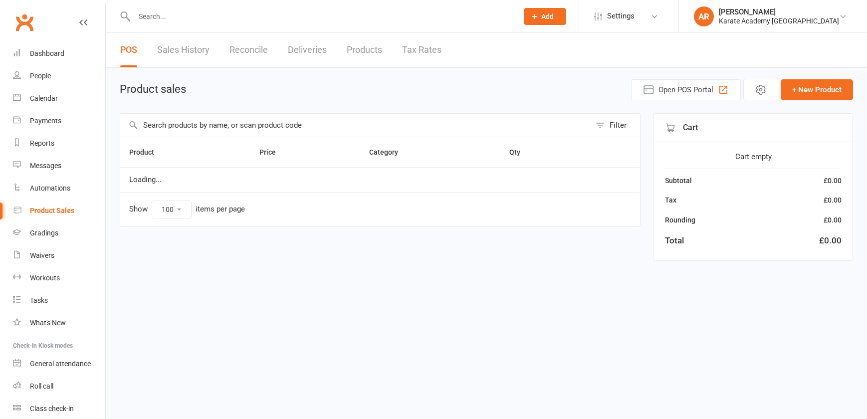
select select "100"
click at [181, 23] on div at bounding box center [315, 16] width 391 height 32
click at [178, 14] on input "text" at bounding box center [320, 16] width 379 height 14
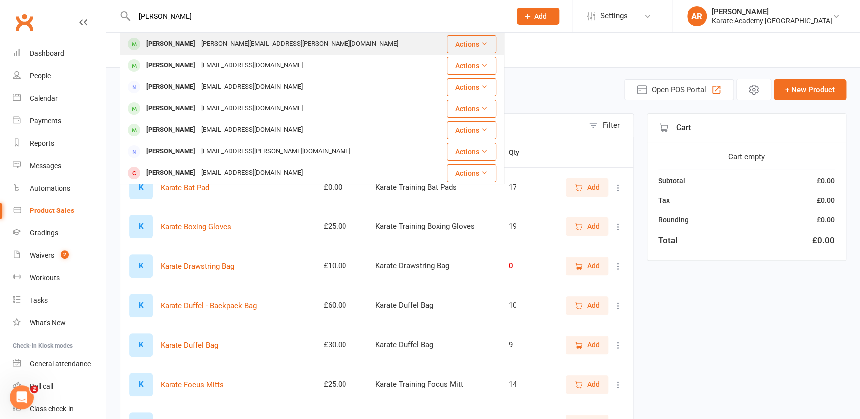
type input "[PERSON_NAME]"
click at [183, 52] on div "Rayyan Soudagar [EMAIL_ADDRESS][PERSON_NAME][DOMAIN_NAME]" at bounding box center [280, 44] width 319 height 20
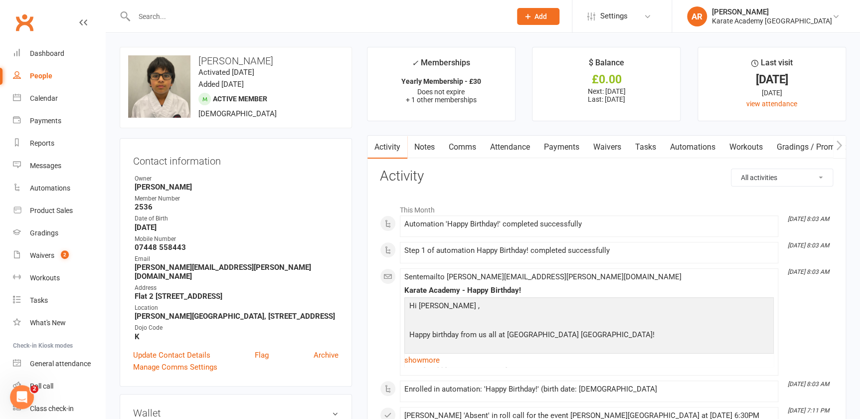
click at [571, 151] on link "Payments" at bounding box center [561, 147] width 49 height 23
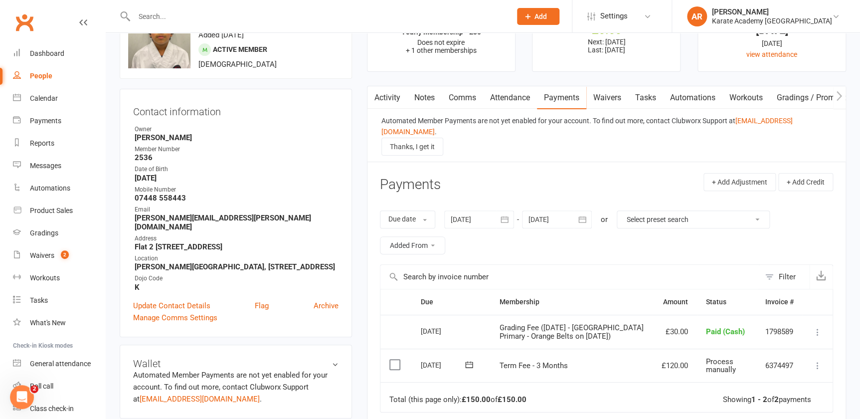
scroll to position [90, 0]
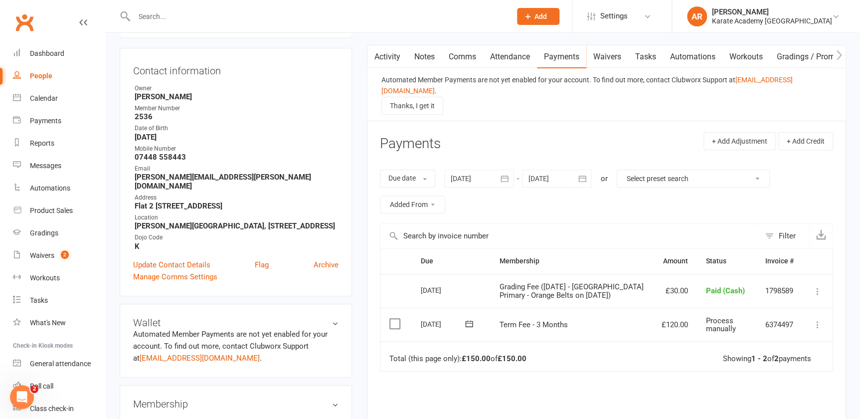
click at [824, 325] on td "Mark as Paid (Cash) Mark as Paid (POS) Mark as Paid (Other) [PERSON_NAME] as Fa…" at bounding box center [818, 325] width 30 height 34
click at [816, 321] on icon at bounding box center [818, 325] width 10 height 10
click at [790, 335] on link "Mark as Paid (Cash)" at bounding box center [773, 344] width 99 height 20
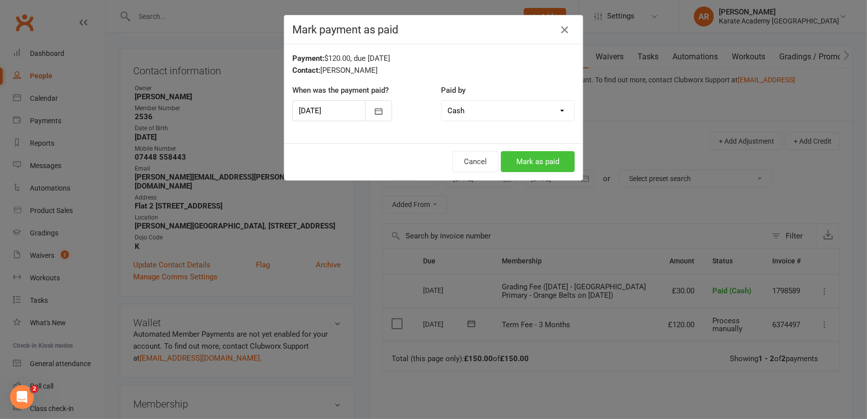
click at [529, 167] on button "Mark as paid" at bounding box center [538, 161] width 74 height 21
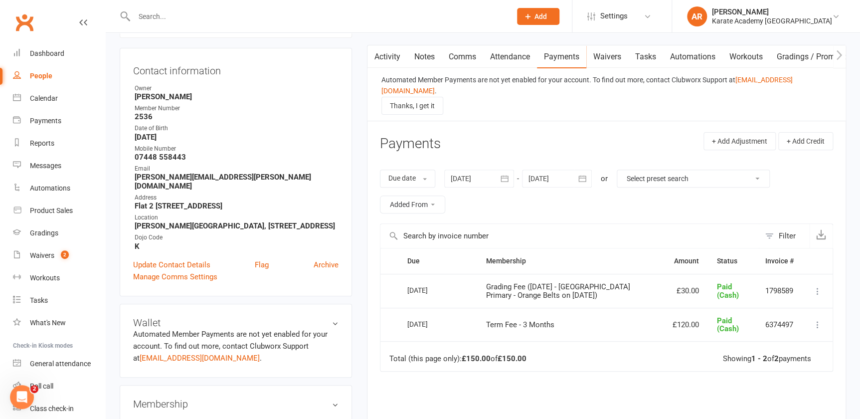
click at [228, 20] on input "text" at bounding box center [317, 16] width 373 height 14
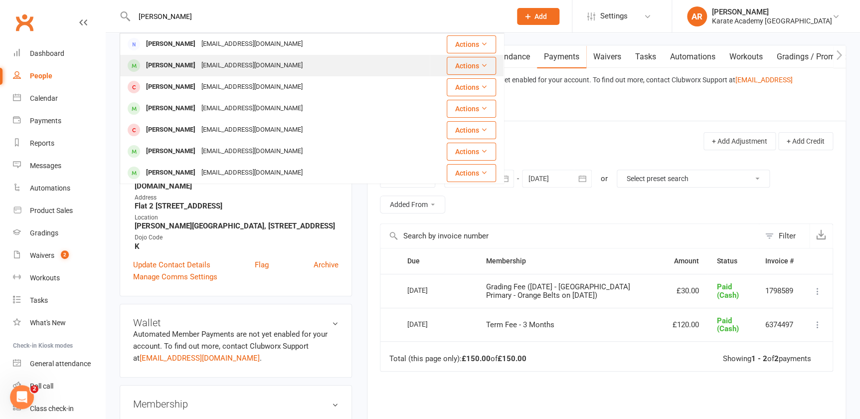
type input "[PERSON_NAME]"
click at [219, 64] on div "[EMAIL_ADDRESS][DOMAIN_NAME]" at bounding box center [251, 65] width 107 height 14
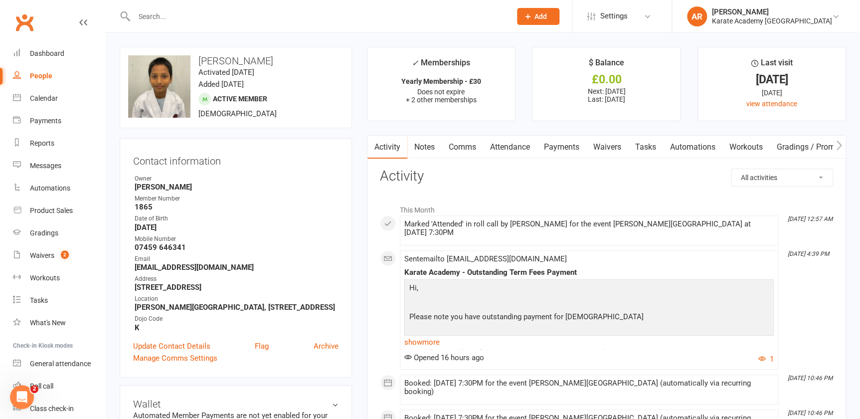
click at [565, 148] on link "Payments" at bounding box center [561, 147] width 49 height 23
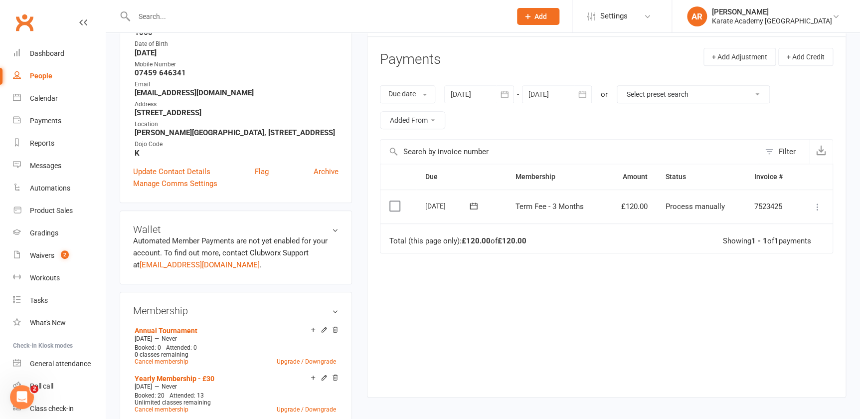
scroll to position [181, 0]
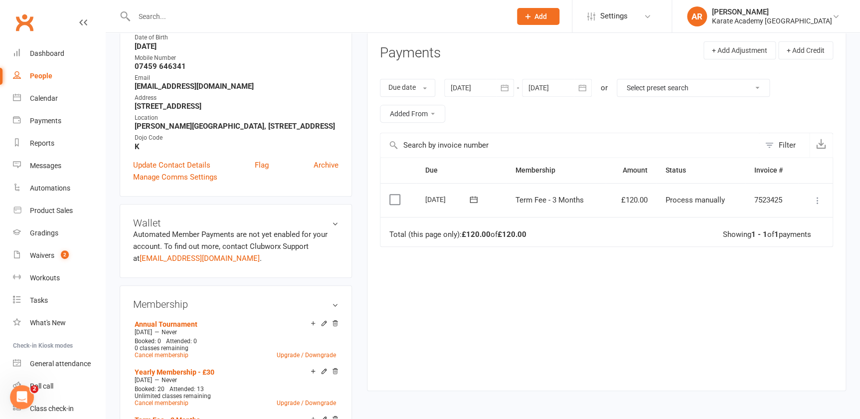
click at [815, 195] on td "Mark as Paid (Cash) Mark as Paid (POS) Mark as Paid (Other) [PERSON_NAME] as Fa…" at bounding box center [815, 200] width 34 height 34
click at [814, 195] on icon at bounding box center [818, 200] width 10 height 10
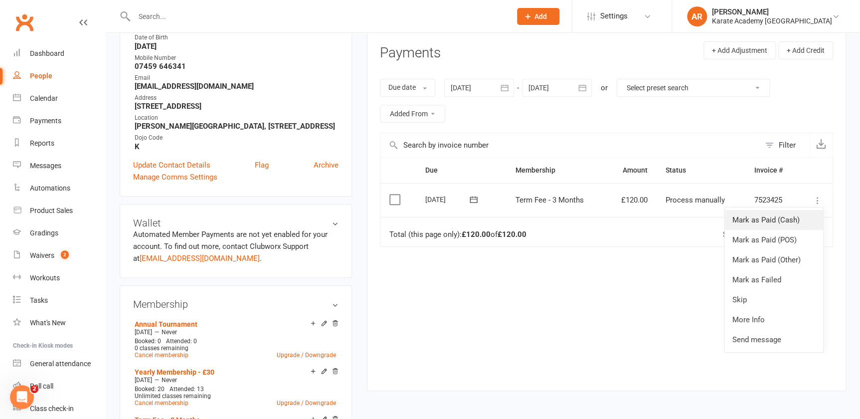
click at [800, 210] on link "Mark as Paid (Cash)" at bounding box center [773, 220] width 99 height 20
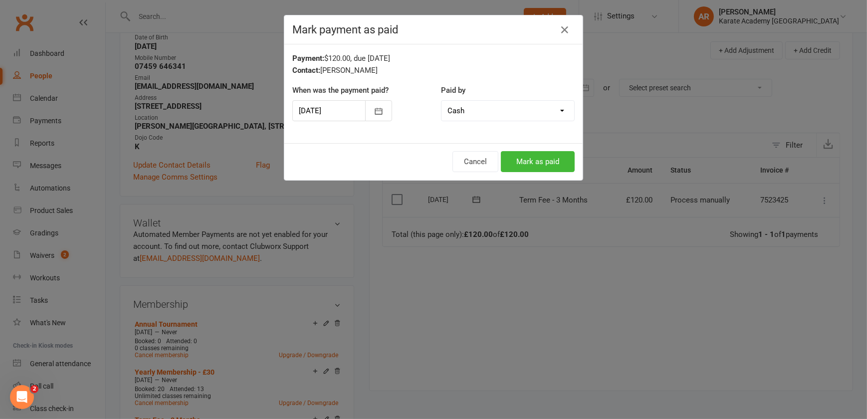
click at [530, 173] on div "Cancel Mark as paid" at bounding box center [433, 161] width 298 height 37
click at [537, 165] on button "Mark as paid" at bounding box center [538, 161] width 74 height 21
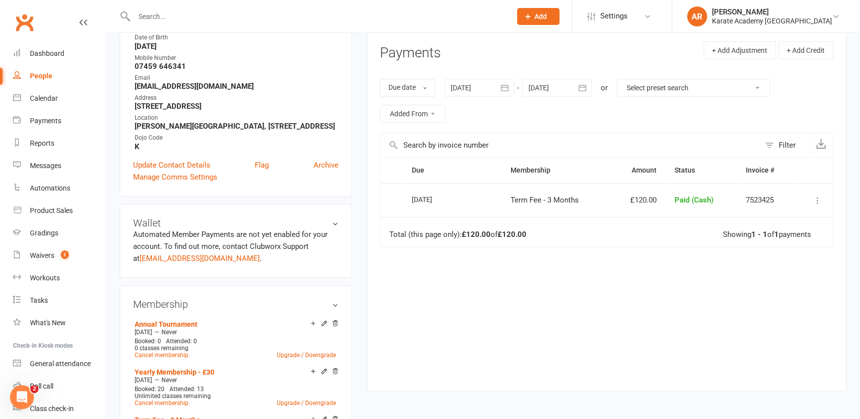
click at [637, 177] on table "Due Contact Membership Amount Status History Invoice # Select this [DATE] [PERS…" at bounding box center [606, 202] width 453 height 90
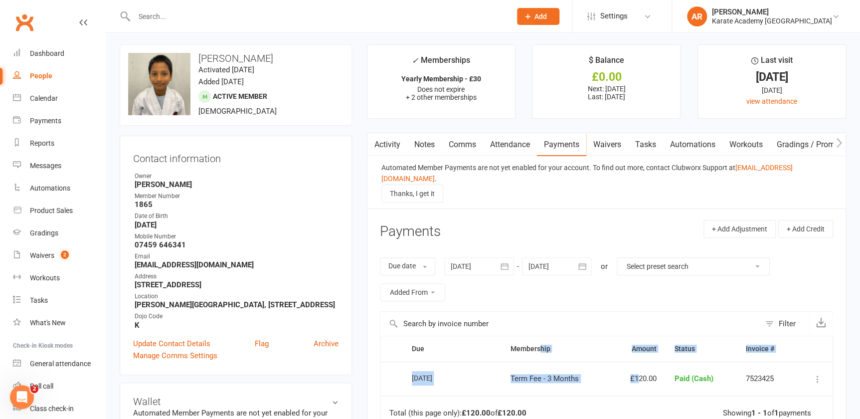
scroll to position [0, 0]
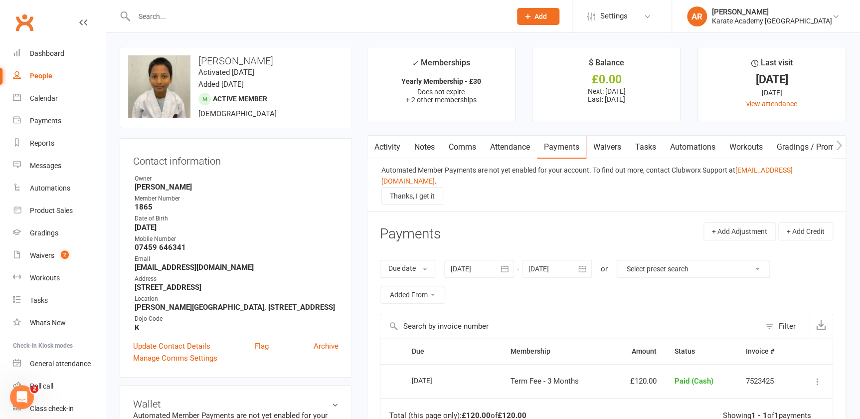
click at [173, 29] on div at bounding box center [312, 16] width 384 height 32
click at [173, 20] on input "text" at bounding box center [317, 16] width 373 height 14
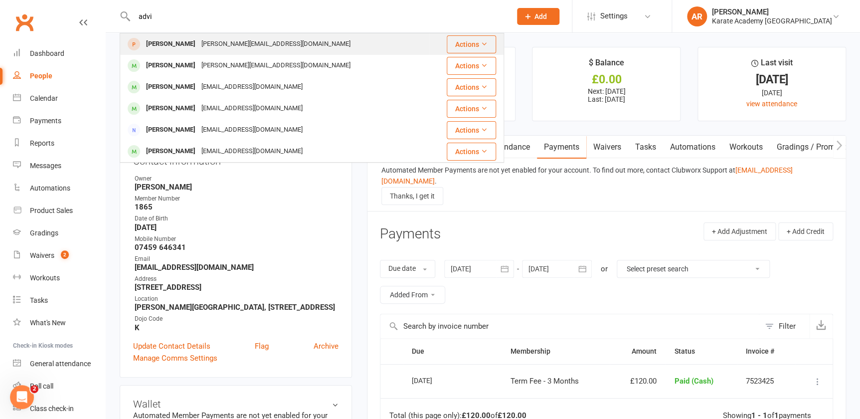
type input "advi"
click at [179, 44] on div "[PERSON_NAME]" at bounding box center [170, 44] width 55 height 14
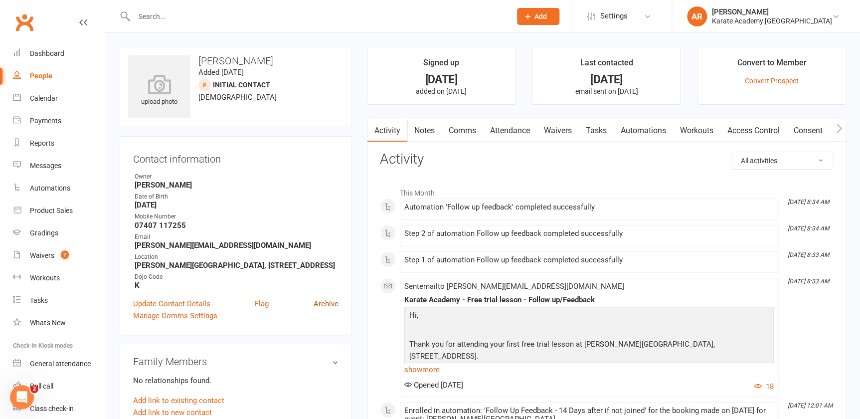
click at [331, 306] on link "Archive" at bounding box center [326, 304] width 25 height 12
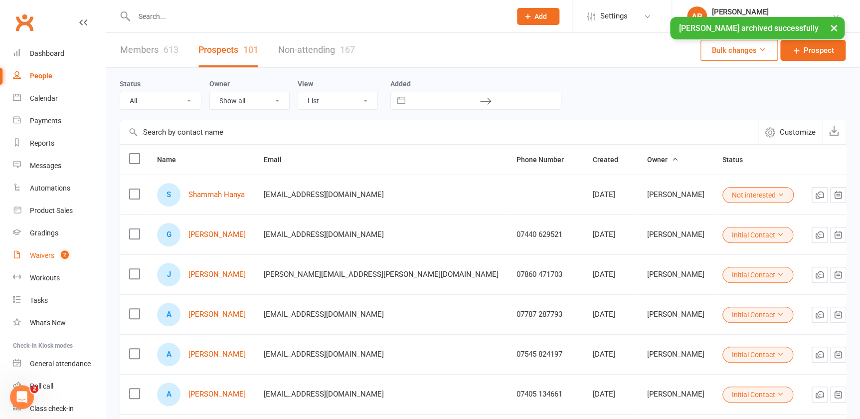
click at [47, 259] on link "Waivers 2" at bounding box center [59, 255] width 92 height 22
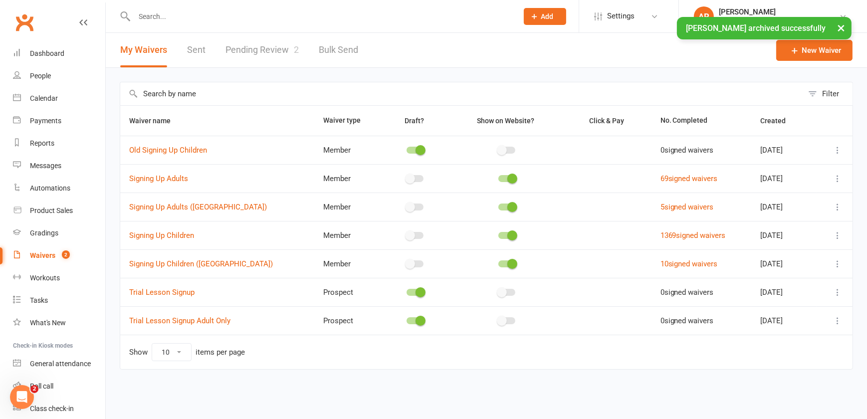
click at [273, 55] on link "Pending Review 2" at bounding box center [261, 50] width 73 height 34
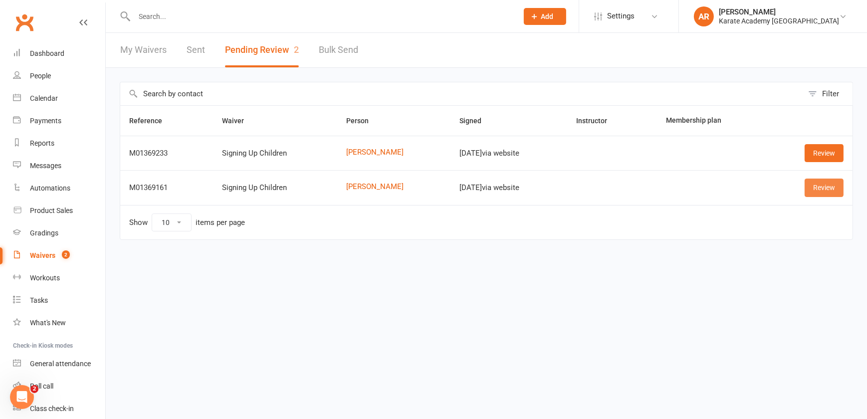
click at [829, 180] on link "Review" at bounding box center [823, 187] width 39 height 18
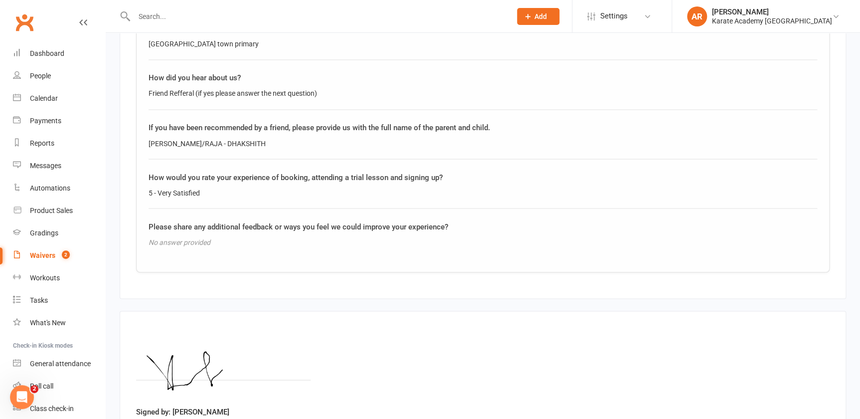
scroll to position [878, 0]
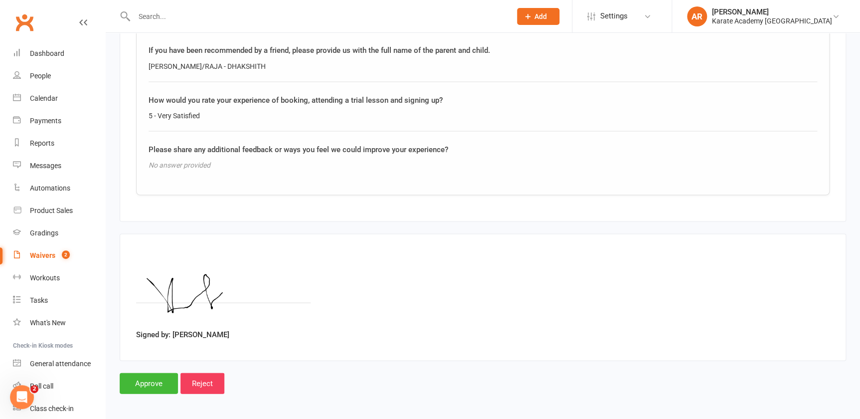
click at [221, 61] on div "[PERSON_NAME]/RAJA - DHAKSHITH" at bounding box center [483, 65] width 669 height 11
copy div "[PERSON_NAME]/RAJA - DHAKSHITH"
click at [156, 382] on input "Approve" at bounding box center [149, 382] width 58 height 21
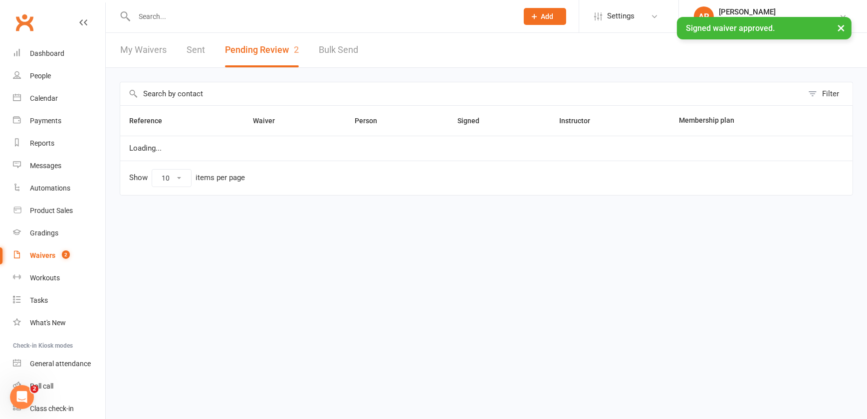
click at [213, 15] on input "text" at bounding box center [320, 16] width 379 height 14
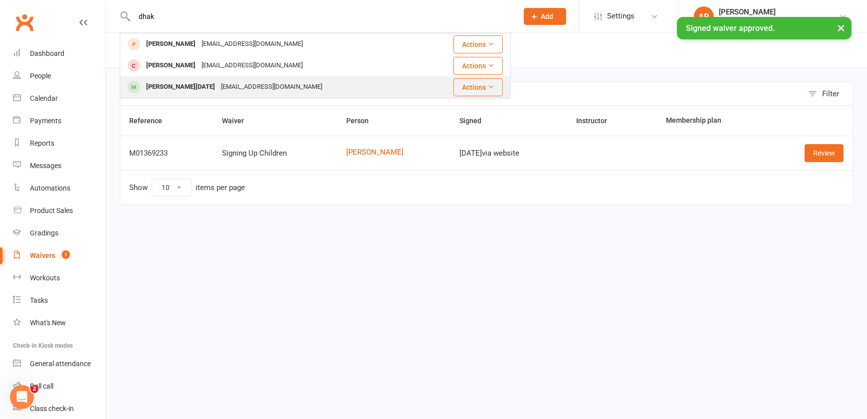
type input "dhak"
click at [221, 85] on div "[EMAIL_ADDRESS][DOMAIN_NAME]" at bounding box center [271, 87] width 107 height 14
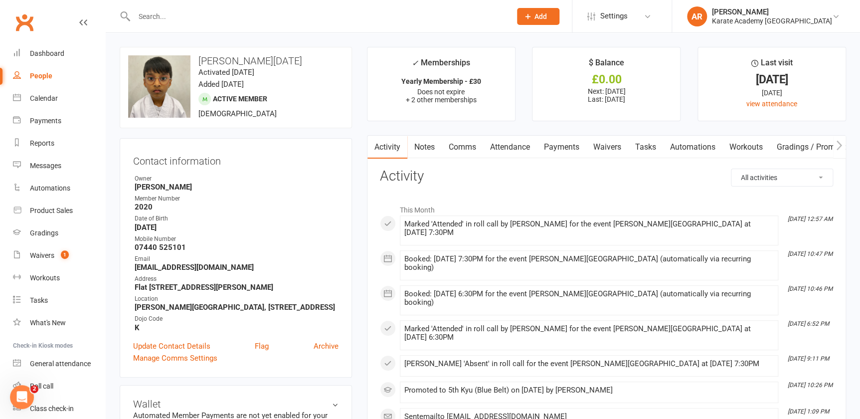
click at [577, 147] on link "Payments" at bounding box center [561, 147] width 49 height 23
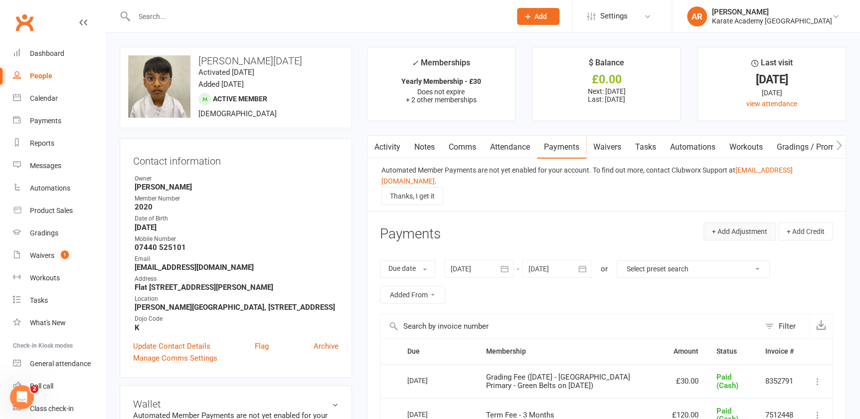
click at [713, 222] on button "+ Add Adjustment" at bounding box center [739, 231] width 72 height 18
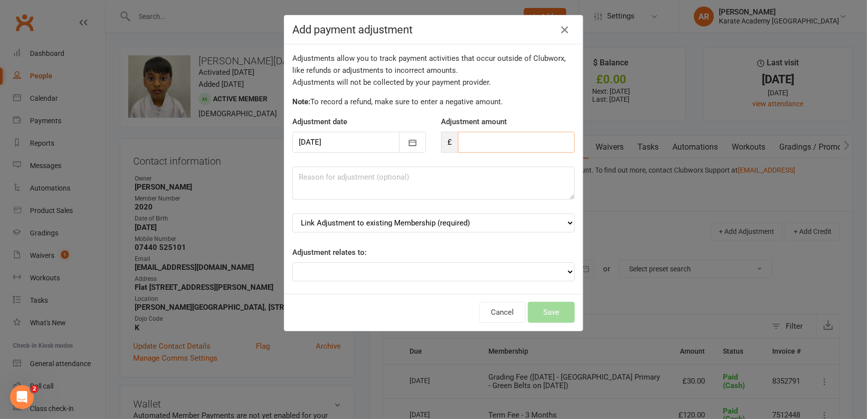
click at [483, 143] on input "number" at bounding box center [516, 142] width 117 height 21
type input "-10"
click at [419, 141] on div "Adjustment date [DATE] [DATE] Sun Mon Tue Wed Thu Fri Sat 40 28 29 30 01 02 03 …" at bounding box center [359, 134] width 149 height 37
click at [414, 139] on button "button" at bounding box center [412, 142] width 27 height 21
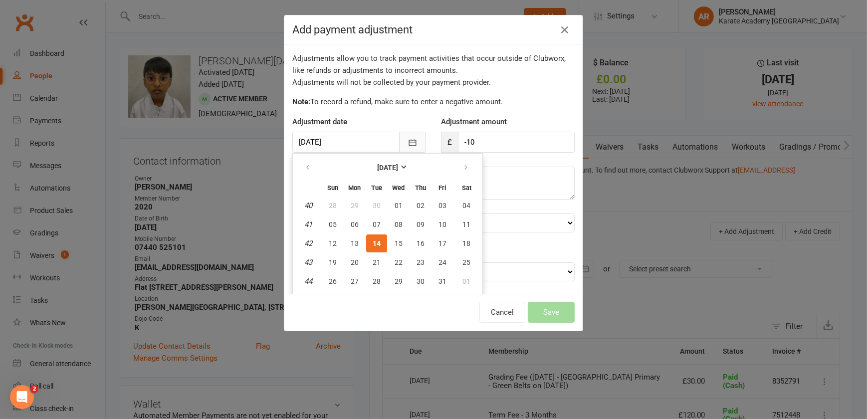
scroll to position [15, 0]
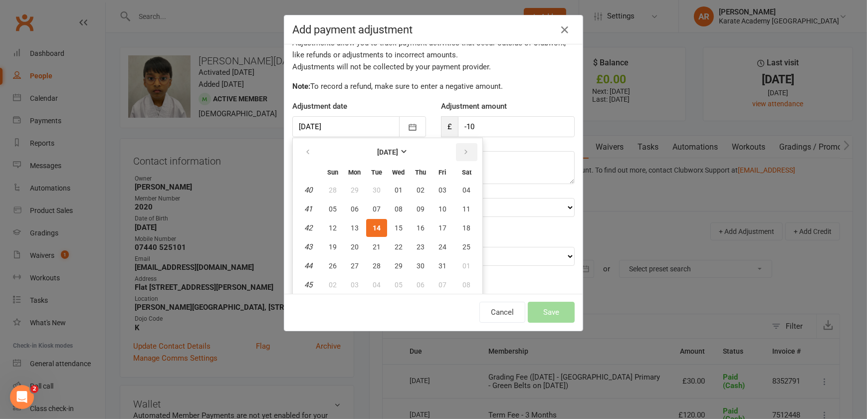
click at [456, 155] on button "button" at bounding box center [466, 152] width 21 height 18
click at [416, 182] on button "01" at bounding box center [420, 190] width 21 height 18
type input "[DATE]"
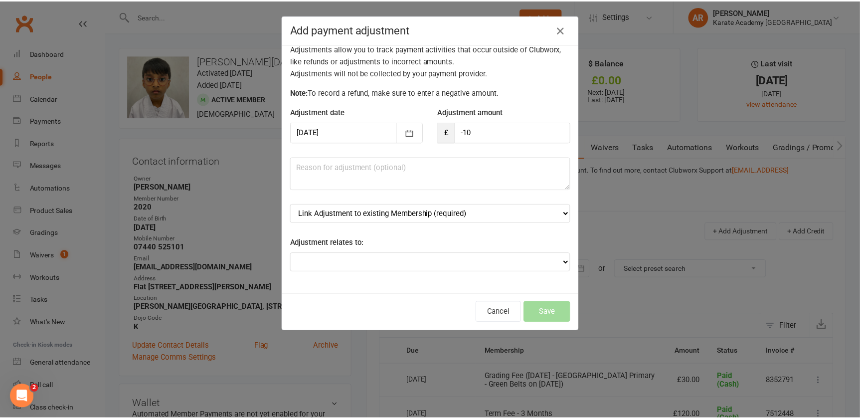
scroll to position [9, 0]
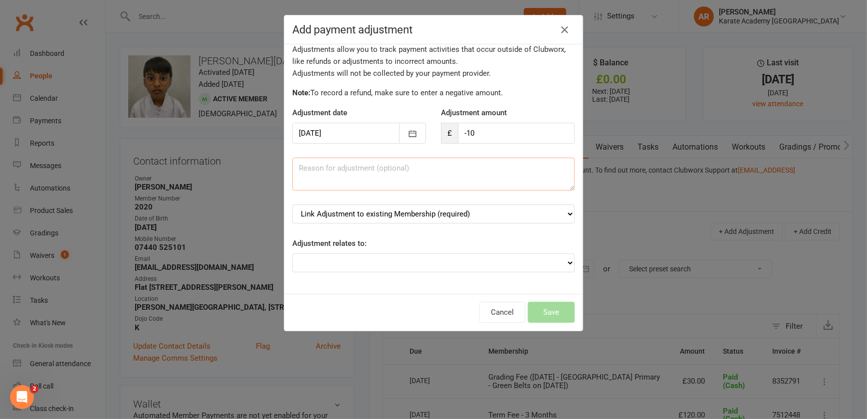
click at [416, 182] on textarea at bounding box center [433, 174] width 282 height 33
paste textarea "[PERSON_NAME]"
type textarea "Buddy System - [PERSON_NAME]"
click at [534, 215] on select "Link Adjustment to existing Membership (required) Annual Tournament (starts: [D…" at bounding box center [433, 213] width 282 height 19
select select "5"
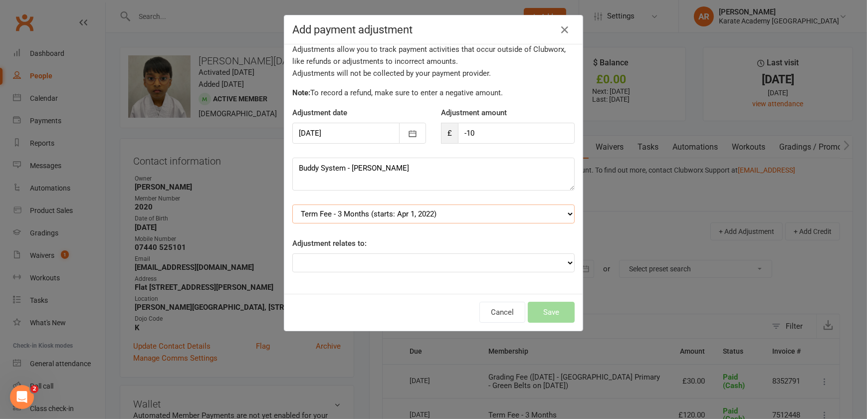
click at [292, 204] on select "Link Adjustment to existing Membership (required) Annual Tournament (starts: [D…" at bounding box center [433, 213] width 282 height 19
click at [421, 213] on select "Link Adjustment to existing Membership (required) Annual Tournament (starts: [D…" at bounding box center [433, 213] width 282 height 19
click at [292, 204] on select "Link Adjustment to existing Membership (required) Annual Tournament (starts: [D…" at bounding box center [433, 213] width 282 height 19
click at [383, 263] on select "Cash adjustment POS Sale adjustment Other adjustment" at bounding box center [433, 262] width 282 height 19
select select "0"
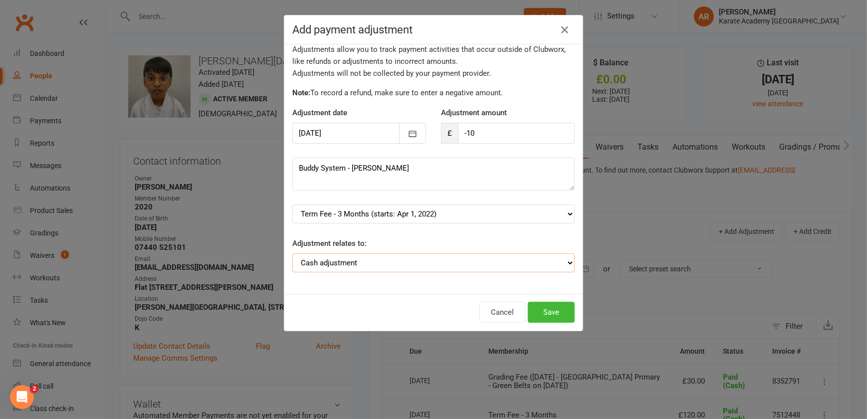
click at [292, 253] on select "Cash adjustment POS Sale adjustment Other adjustment" at bounding box center [433, 262] width 282 height 19
click at [540, 309] on button "Save" at bounding box center [550, 312] width 47 height 21
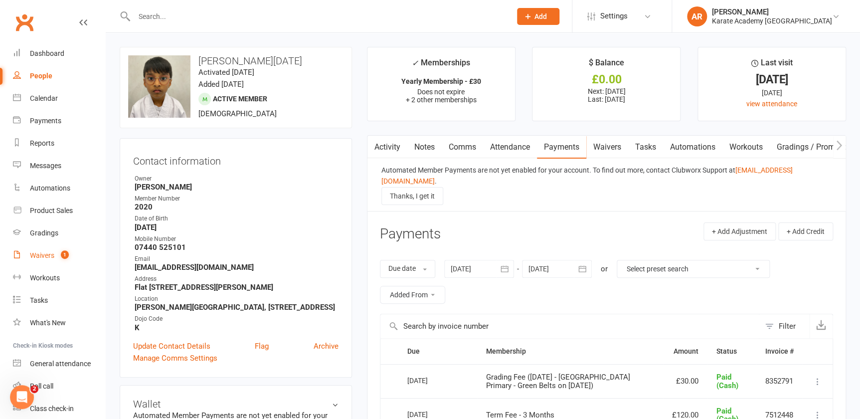
click at [56, 260] on link "Waivers 1" at bounding box center [59, 255] width 92 height 22
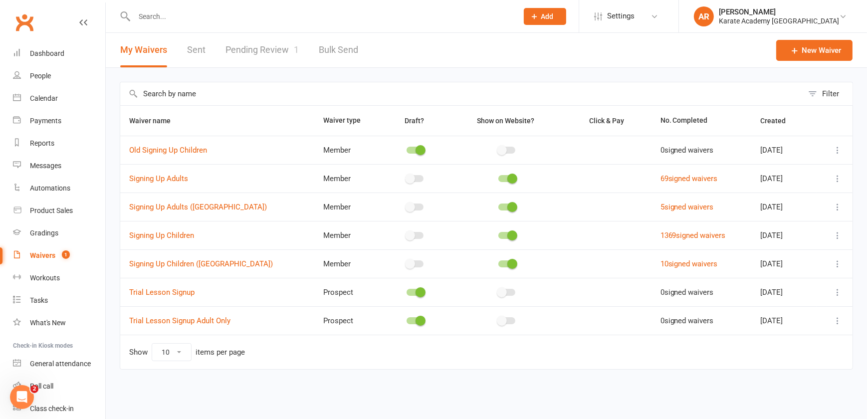
click at [283, 51] on link "Pending Review 1" at bounding box center [261, 50] width 73 height 34
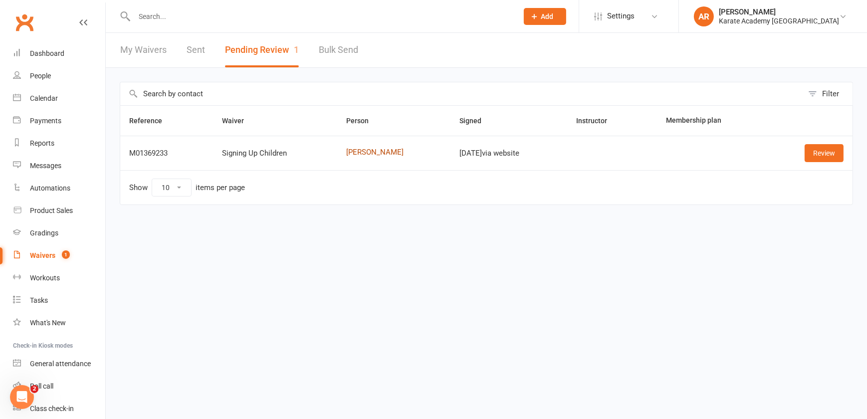
click at [369, 150] on link "[PERSON_NAME]" at bounding box center [393, 152] width 95 height 8
click at [827, 147] on link "Review" at bounding box center [823, 153] width 39 height 18
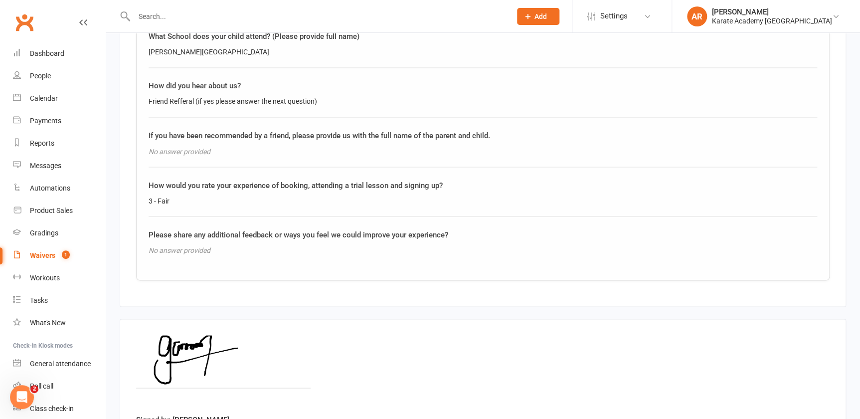
scroll to position [878, 0]
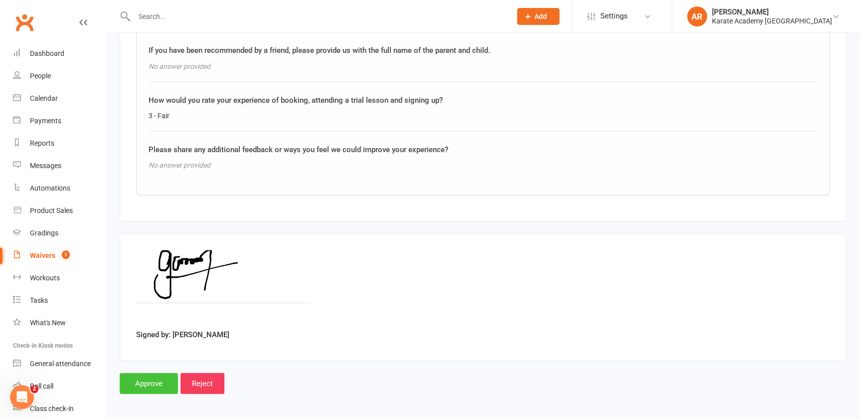
click at [154, 377] on input "Approve" at bounding box center [149, 382] width 58 height 21
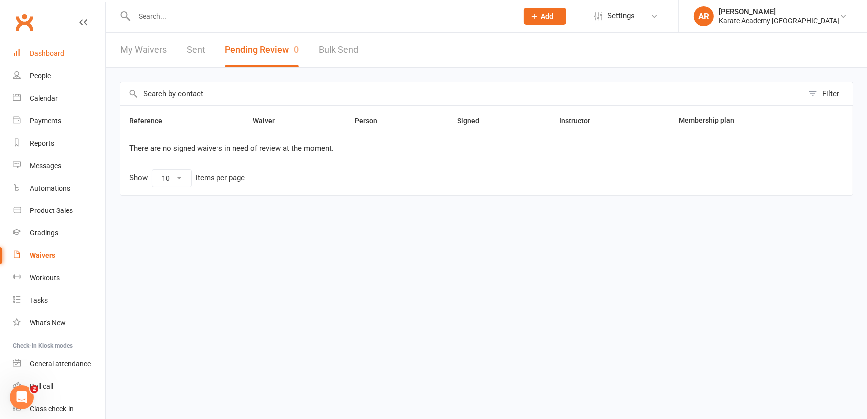
click at [54, 56] on div "Dashboard" at bounding box center [47, 53] width 34 height 8
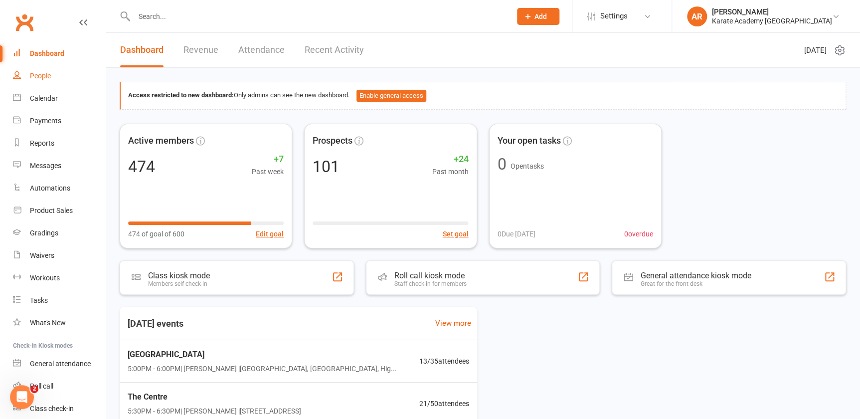
click at [37, 79] on div "People" at bounding box center [40, 76] width 21 height 8
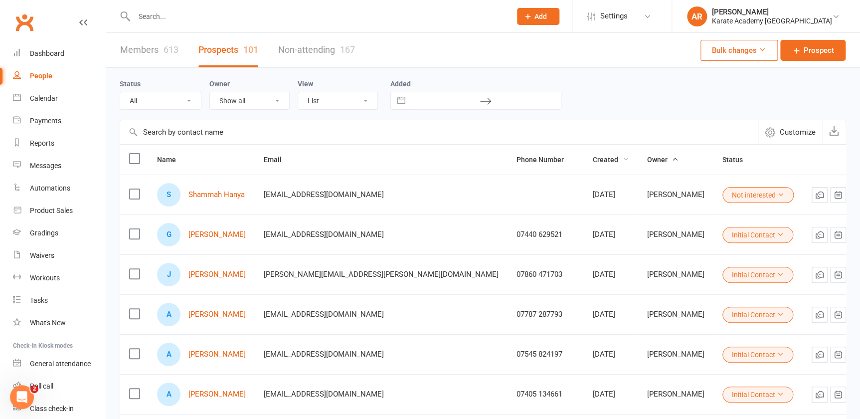
click at [593, 164] on span "Created" at bounding box center [611, 160] width 36 height 8
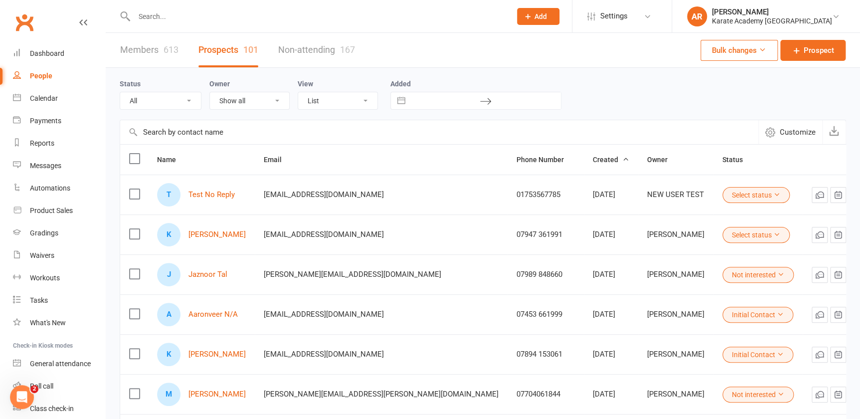
click at [593, 164] on span "Created" at bounding box center [611, 160] width 36 height 8
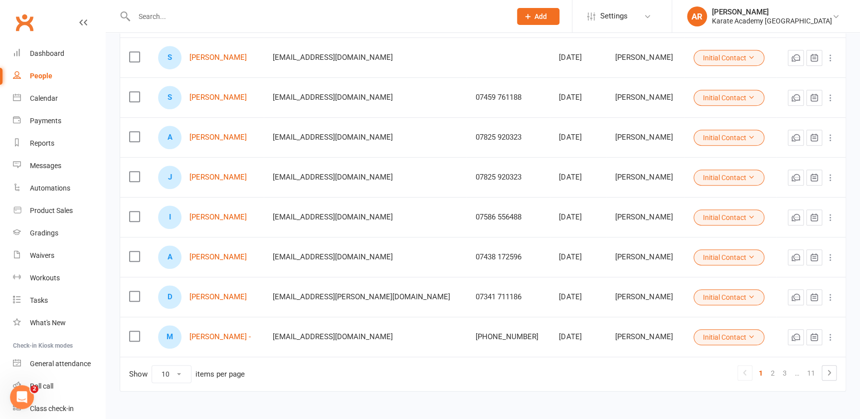
scroll to position [226, 0]
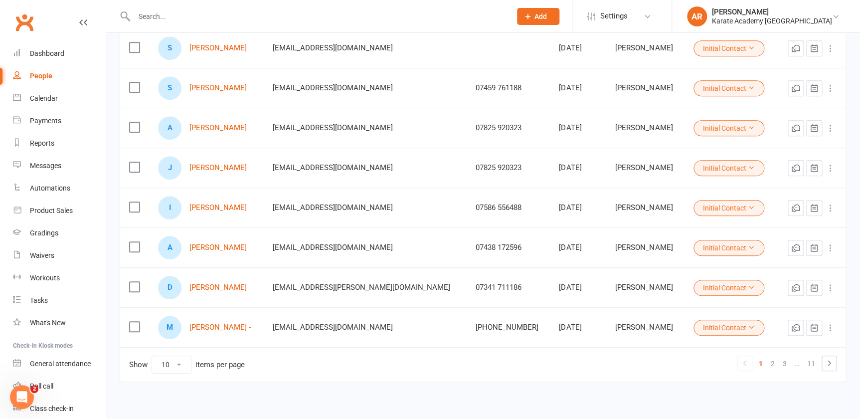
click at [171, 368] on select "10 25 50 100" at bounding box center [171, 364] width 39 height 17
select select "25"
click at [152, 356] on select "10 25 50 100" at bounding box center [171, 364] width 39 height 17
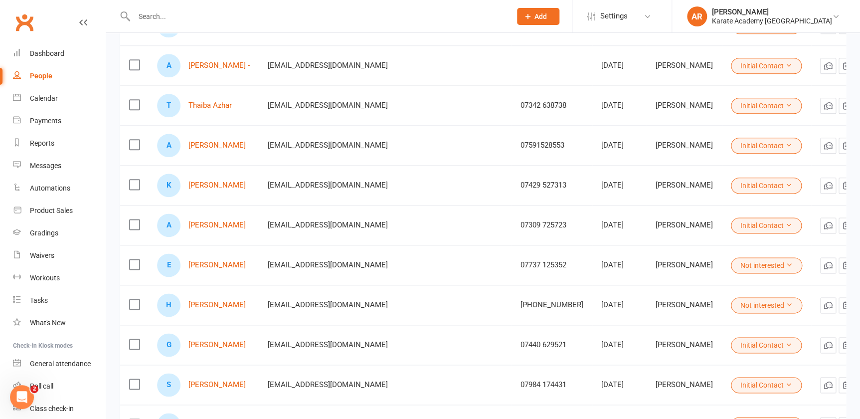
scroll to position [543, 0]
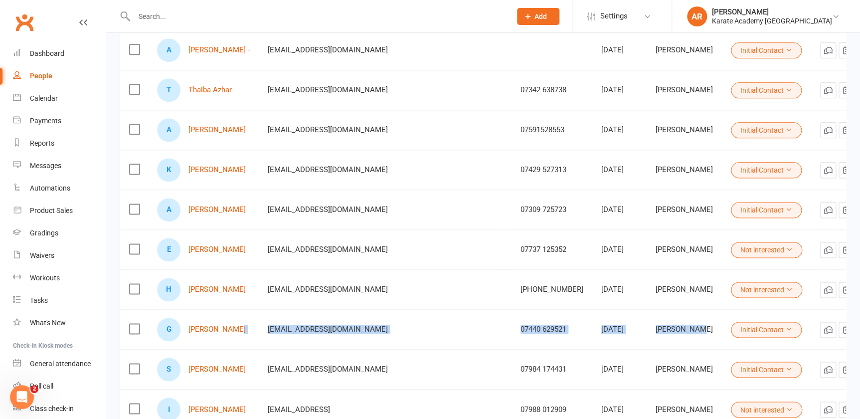
drag, startPoint x: 288, startPoint y: 330, endPoint x: 648, endPoint y: 332, distance: 360.5
click at [648, 332] on tr "G [PERSON_NAME] [EMAIL_ADDRESS][DOMAIN_NAME] 07440 629521 [DATE] [PERSON_NAME] …" at bounding box center [499, 329] width 758 height 40
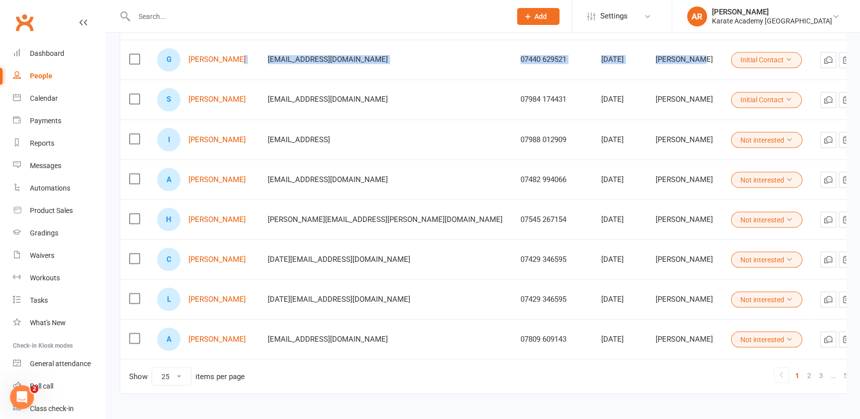
scroll to position [816, 0]
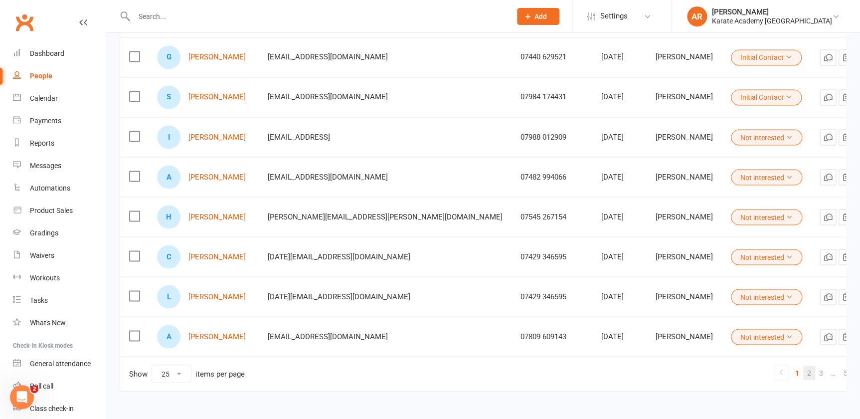
click at [803, 368] on link "2" at bounding box center [809, 372] width 12 height 14
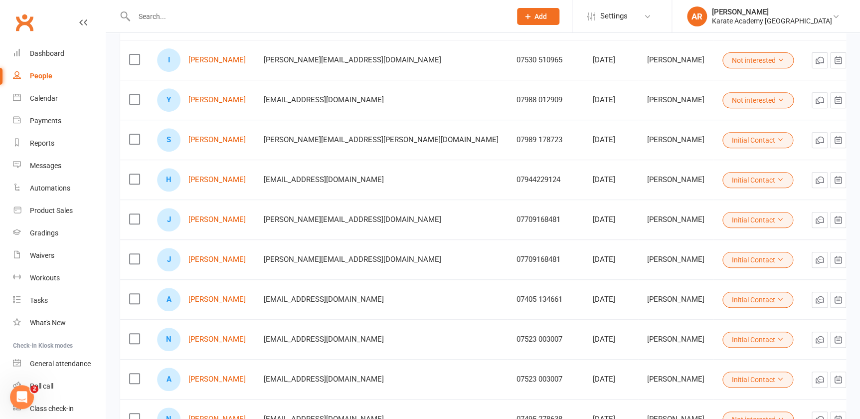
scroll to position [226, 0]
